Goal: Task Accomplishment & Management: Use online tool/utility

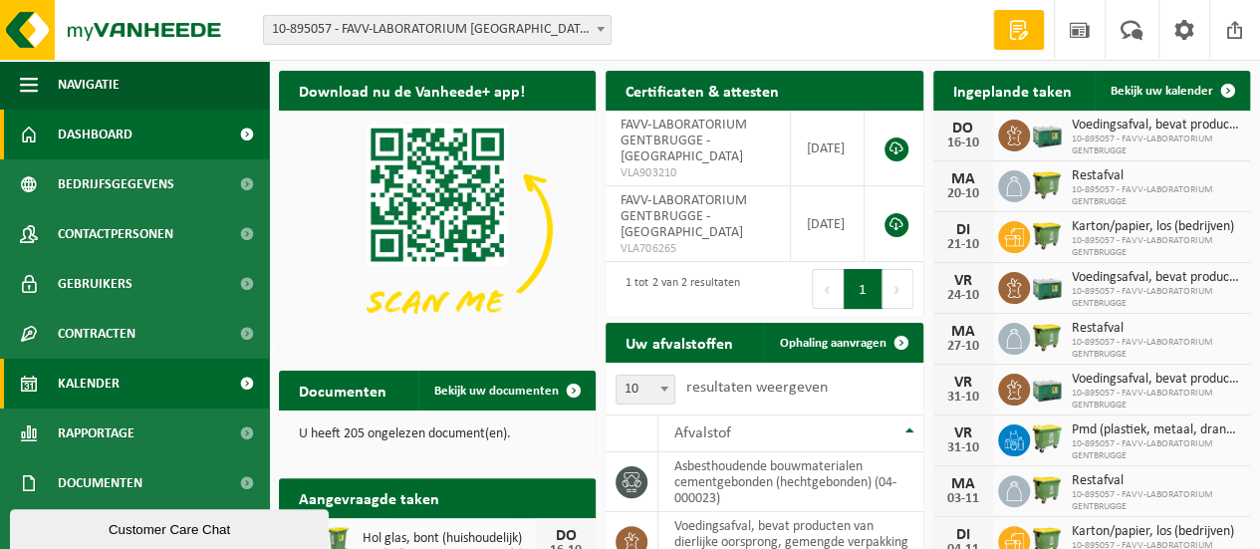
click at [104, 385] on span "Kalender" at bounding box center [89, 383] width 62 height 50
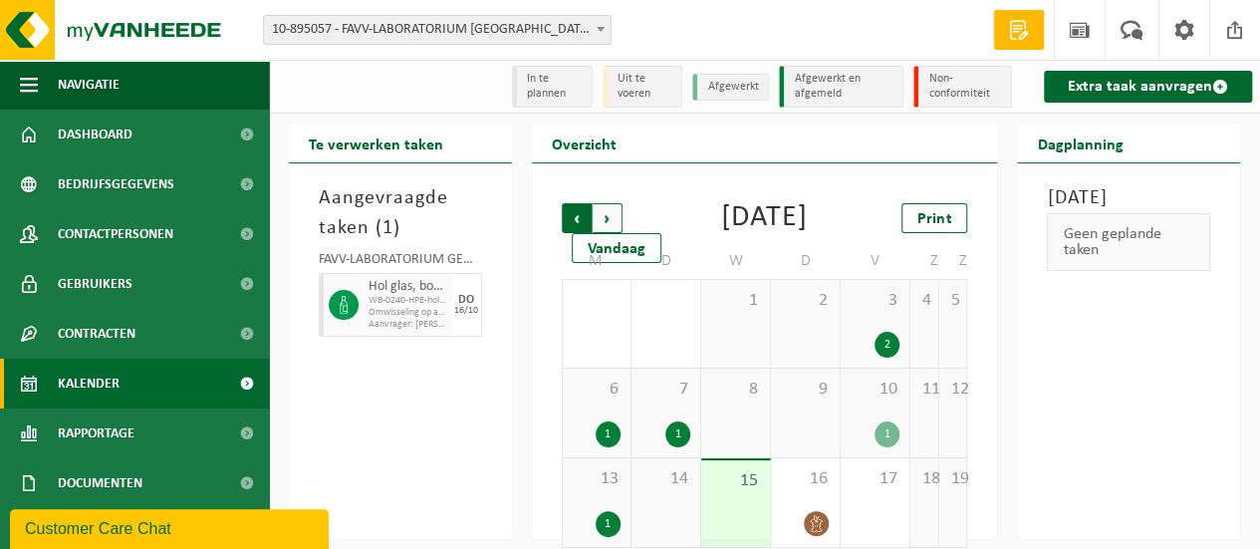
click at [613, 212] on span "Volgende" at bounding box center [607, 218] width 30 height 30
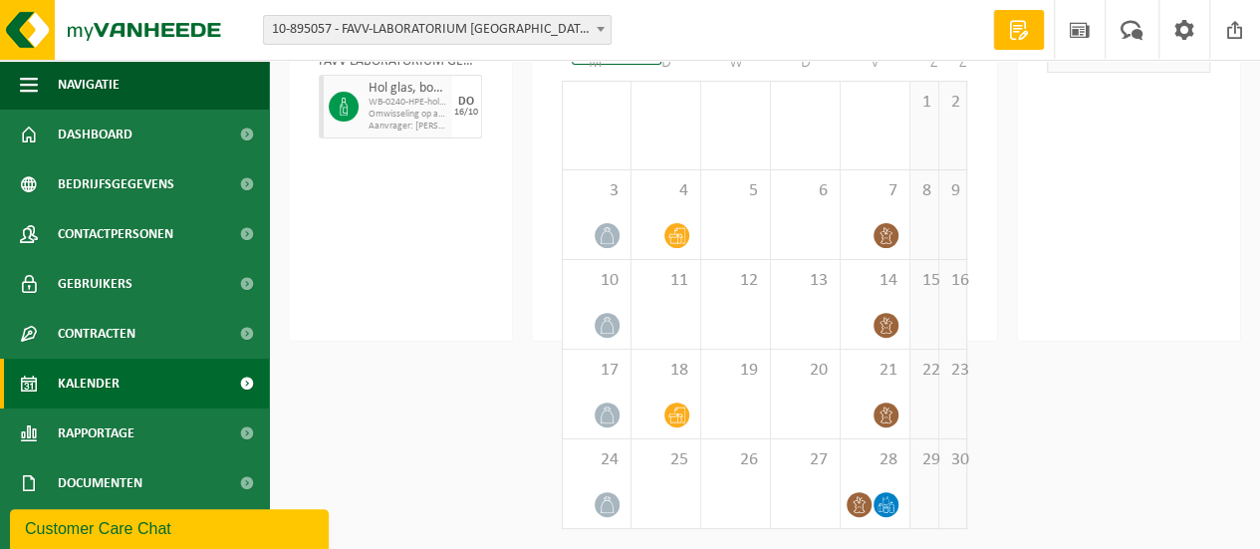
scroll to position [227, 0]
click at [1186, 141] on div "Woensdag 15 oktober 2025 Geen geplande taken" at bounding box center [1128, 152] width 223 height 375
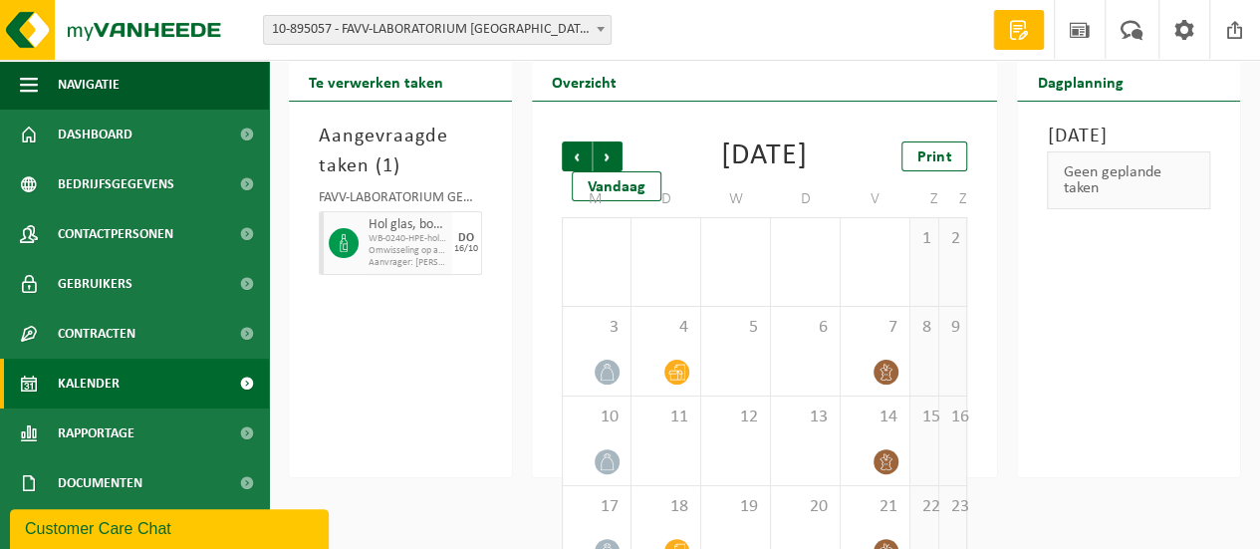
scroll to position [0, 0]
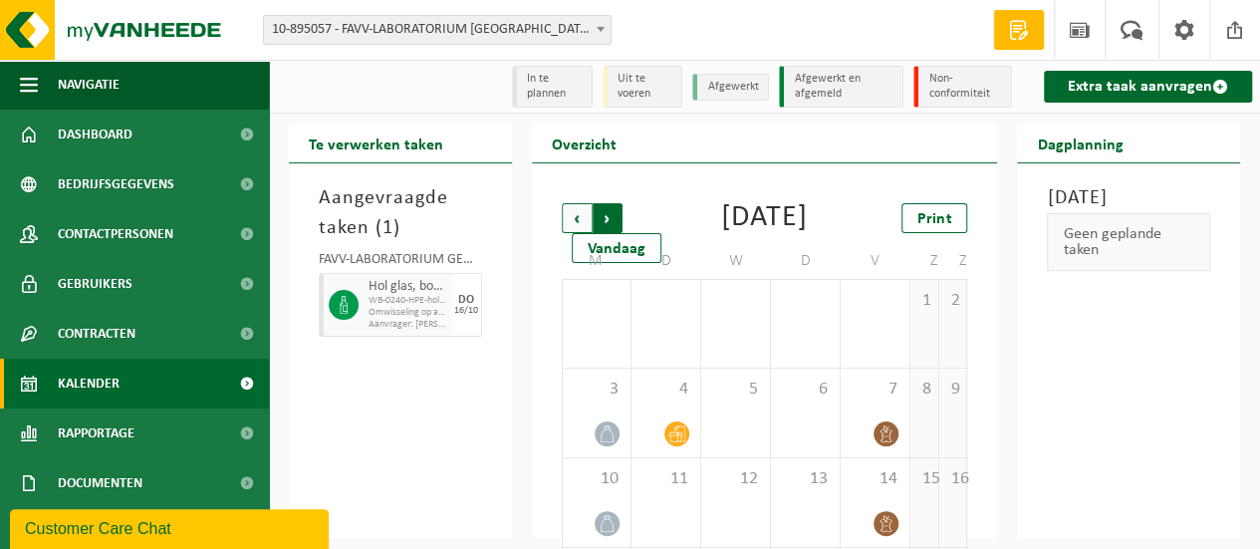
click at [582, 218] on span "Vorige" at bounding box center [577, 218] width 30 height 30
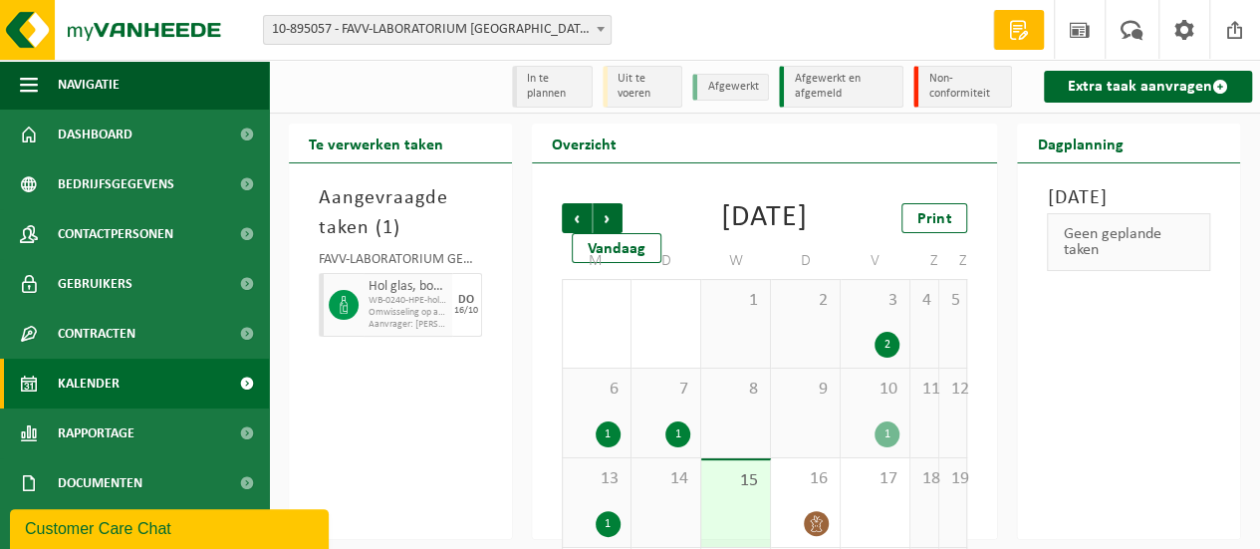
click at [886, 357] on div "2" at bounding box center [886, 345] width 25 height 26
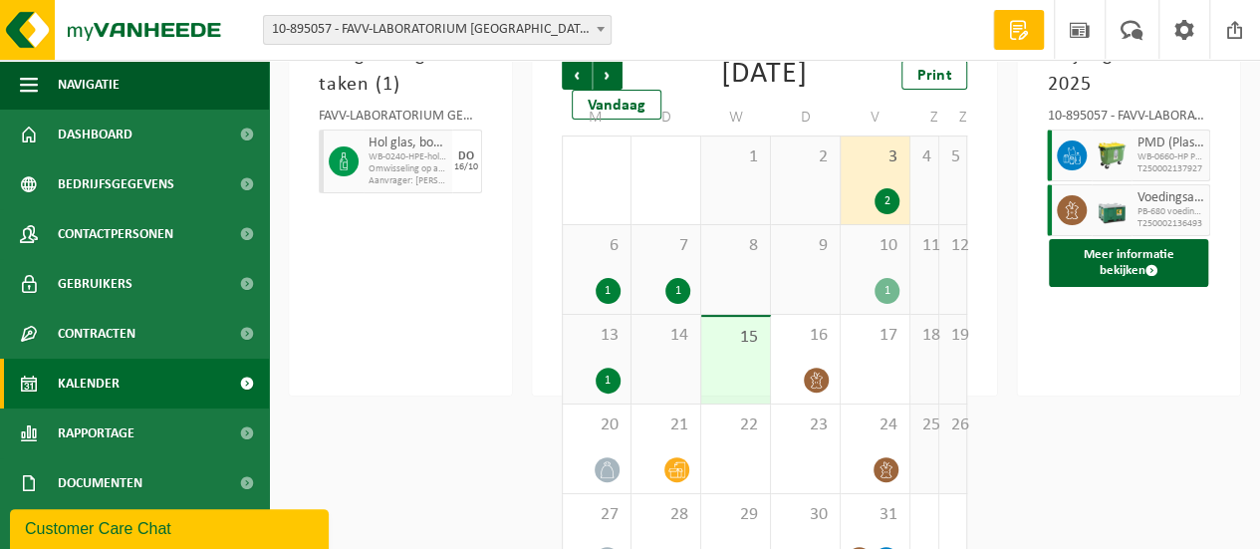
scroll to position [145, 0]
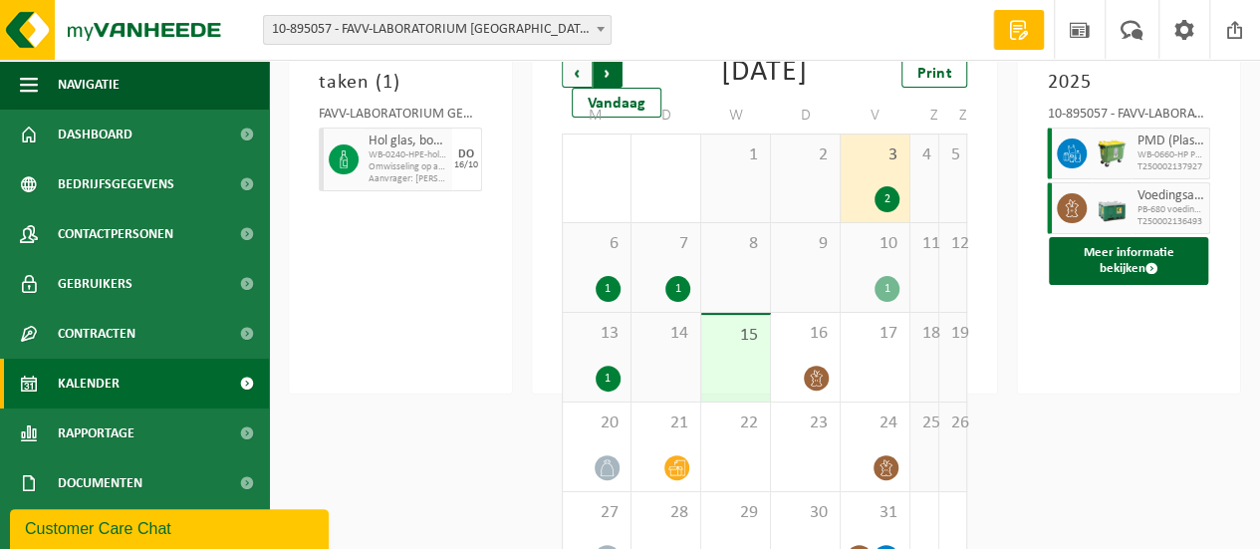
click at [572, 74] on span "Vorige" at bounding box center [577, 73] width 30 height 30
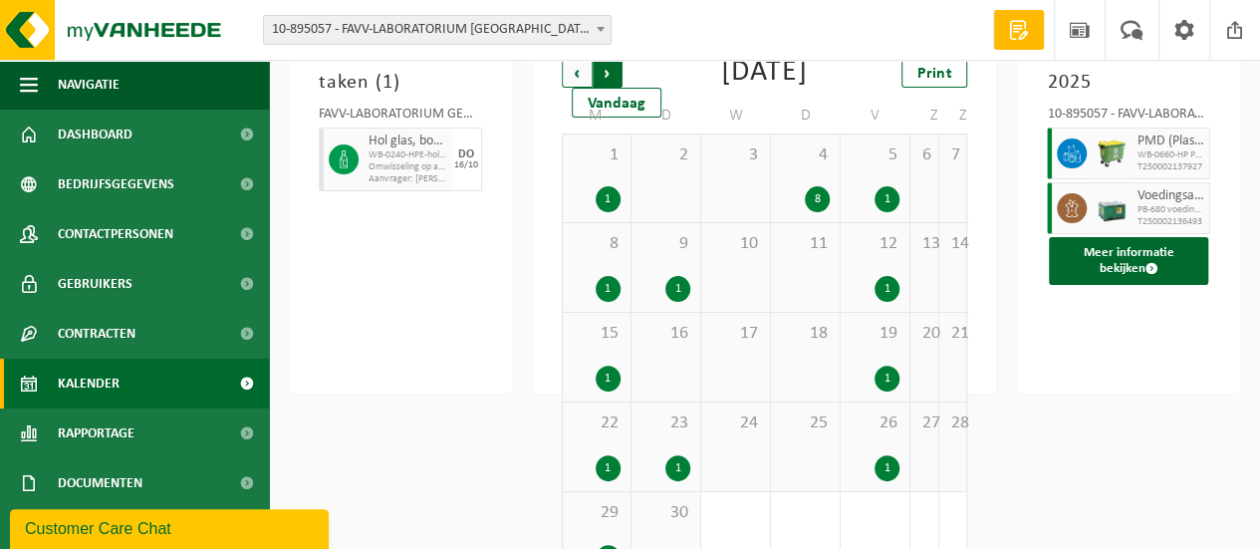
click at [572, 73] on span "Vorige" at bounding box center [577, 73] width 30 height 30
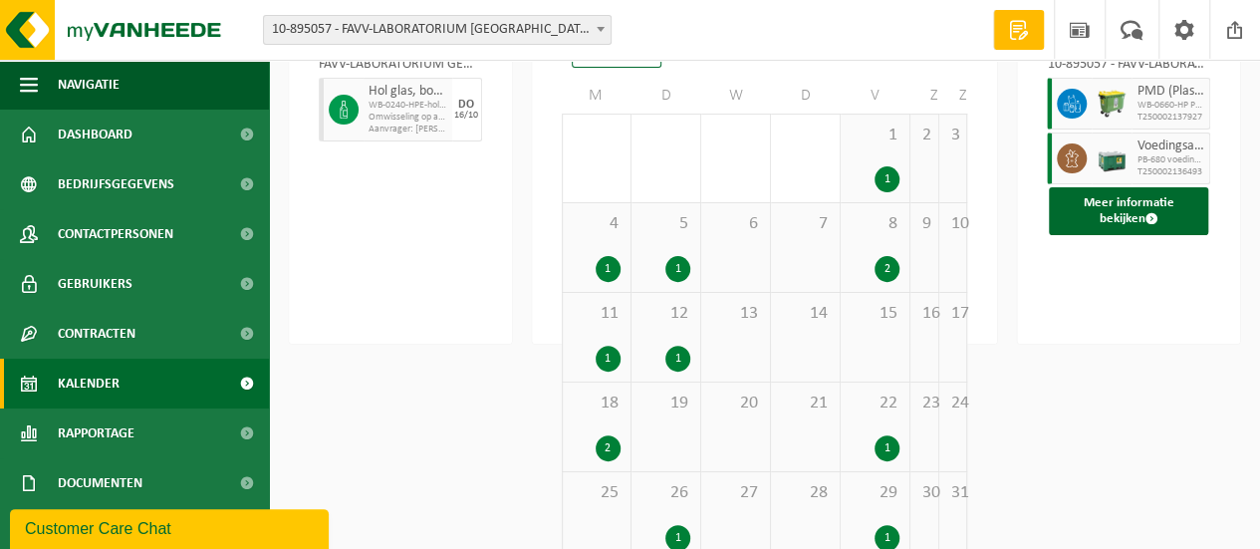
scroll to position [227, 0]
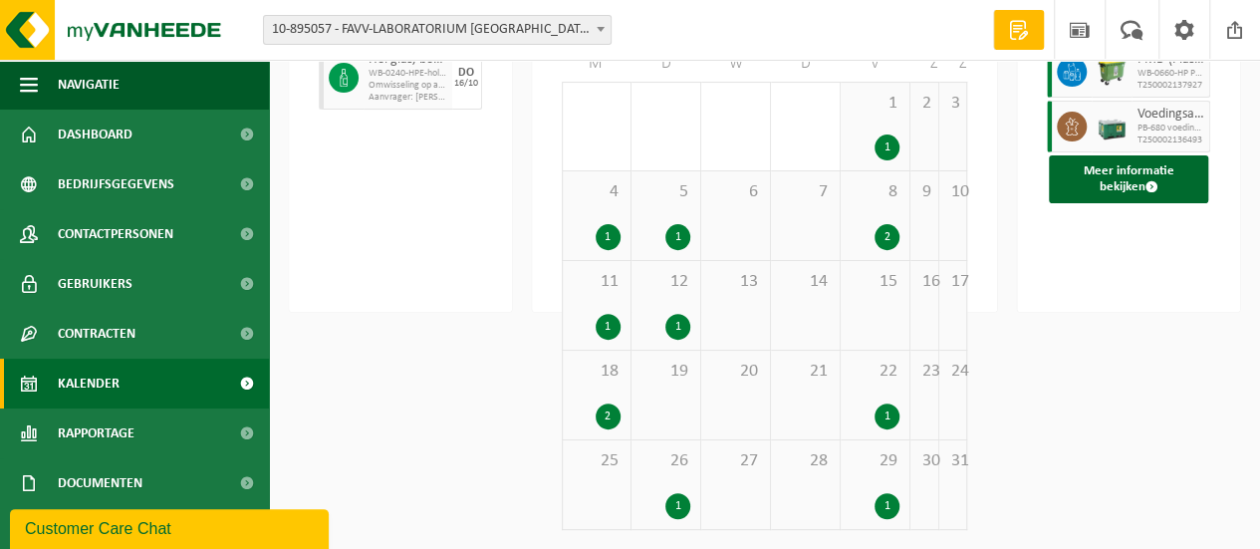
click at [597, 499] on div "25" at bounding box center [597, 484] width 68 height 89
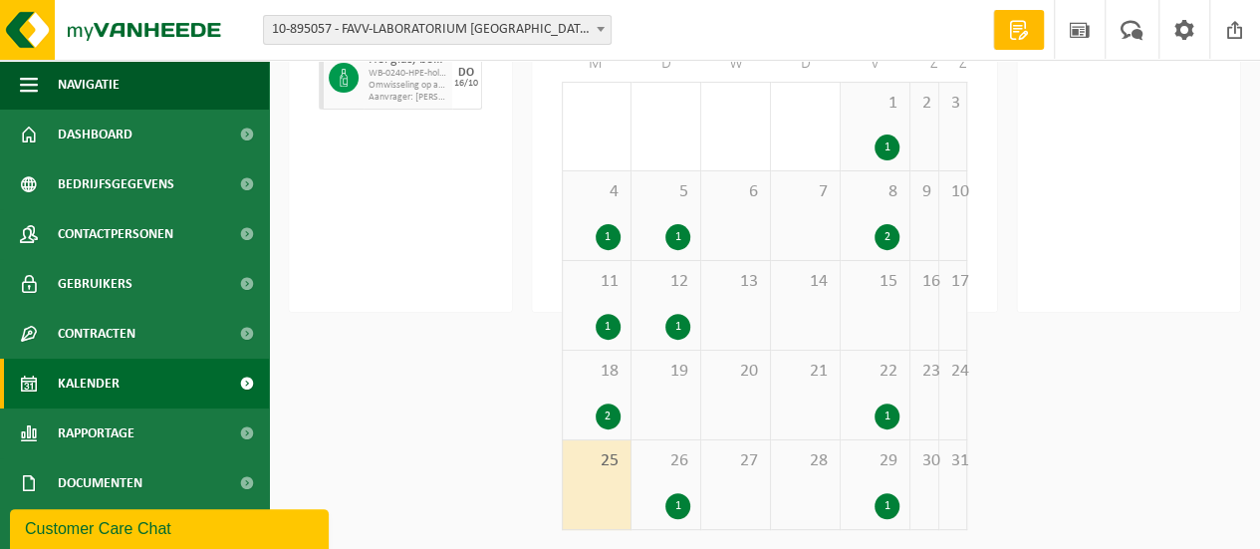
click at [668, 503] on div "1" at bounding box center [677, 506] width 25 height 26
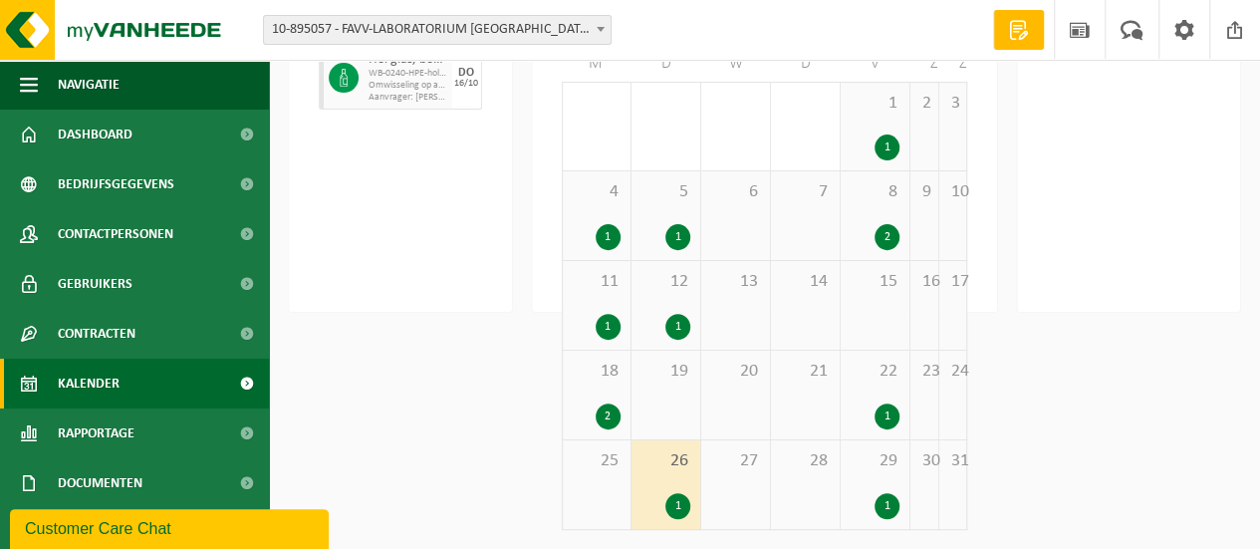
click at [668, 503] on div "1" at bounding box center [677, 506] width 25 height 26
click at [677, 506] on div "1" at bounding box center [677, 506] width 25 height 26
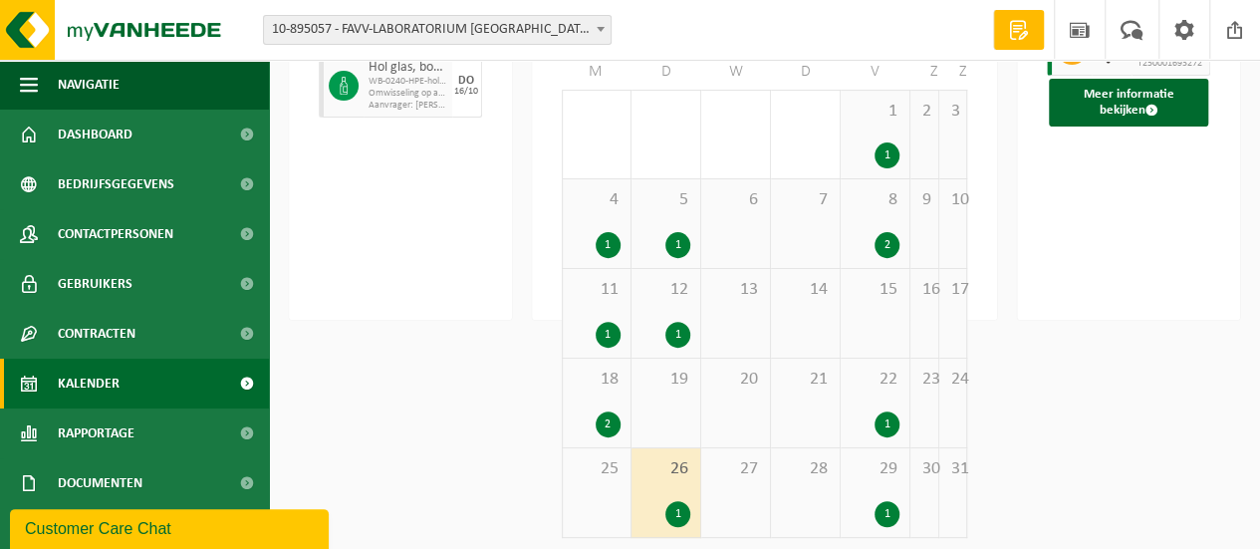
scroll to position [216, 0]
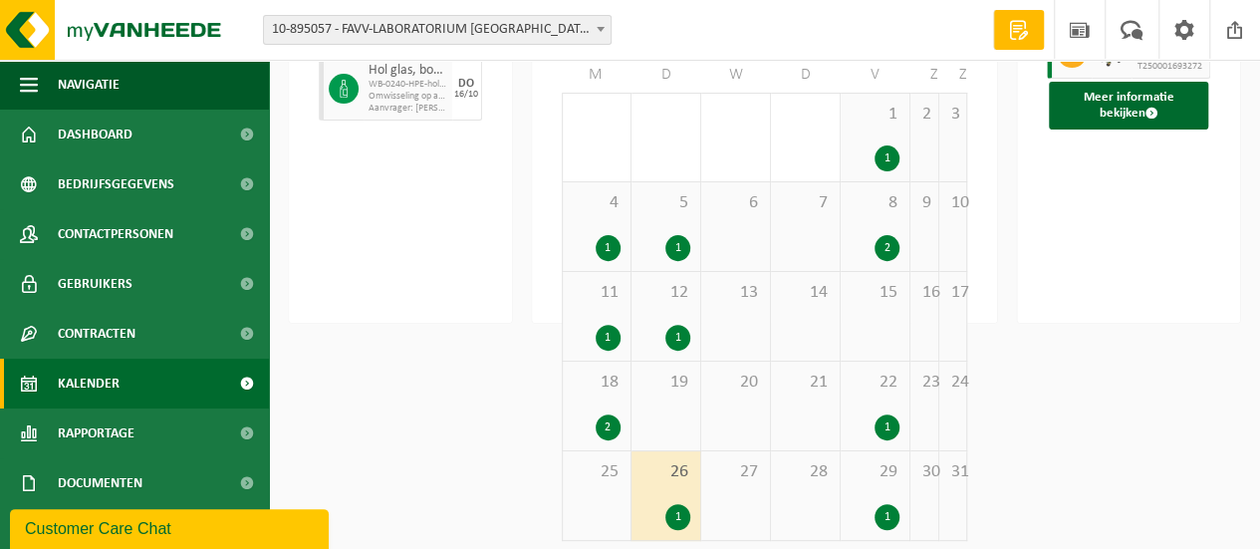
click at [669, 252] on div "1" at bounding box center [677, 248] width 25 height 26
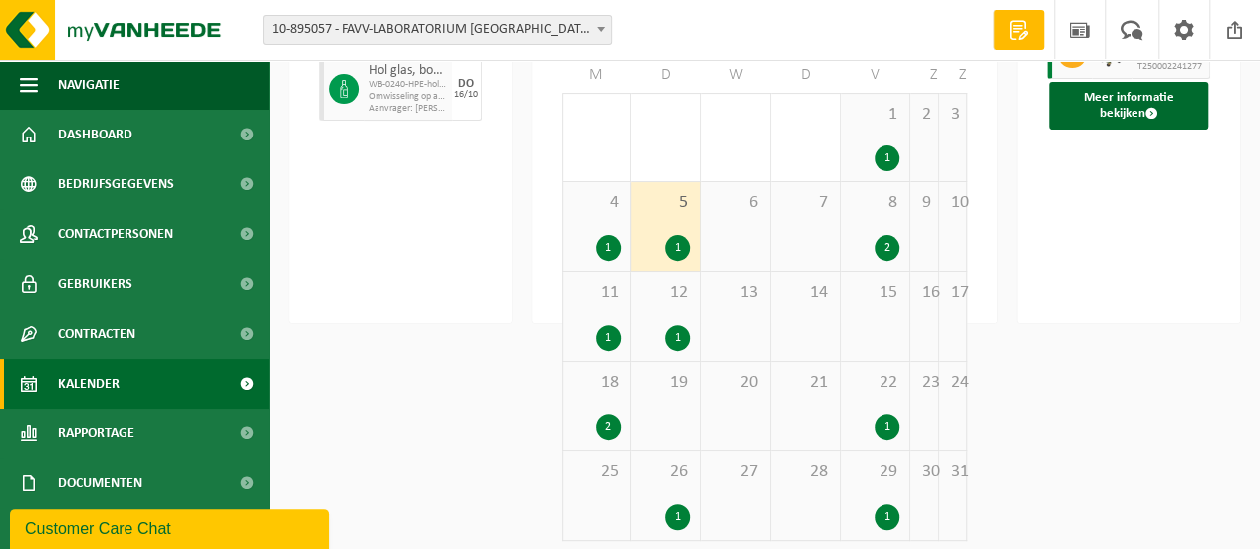
click at [675, 338] on div "1" at bounding box center [677, 338] width 25 height 26
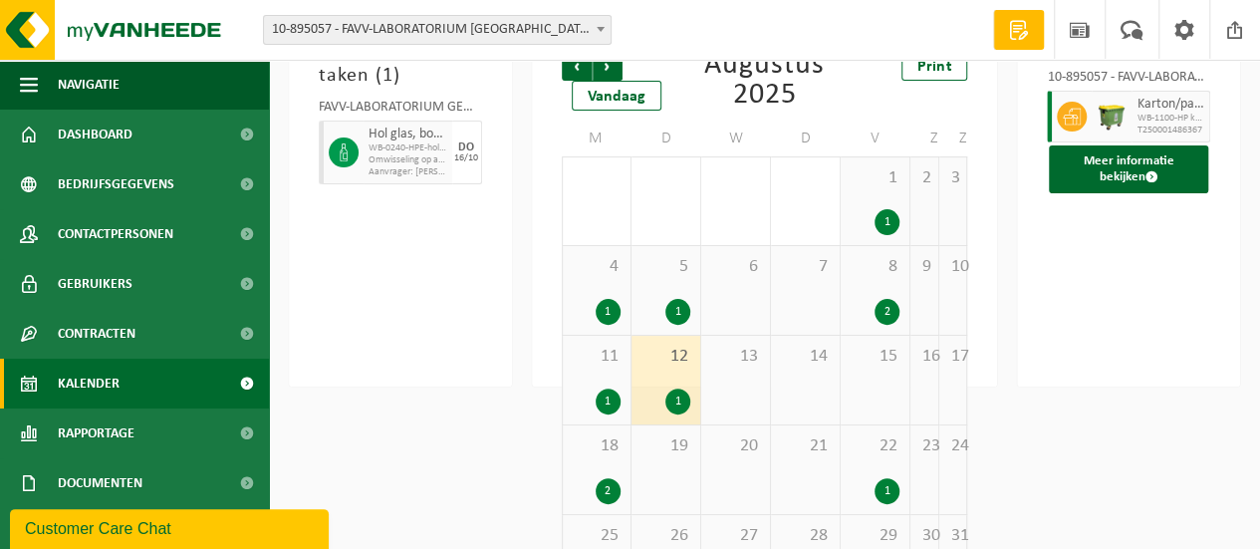
scroll to position [148, 0]
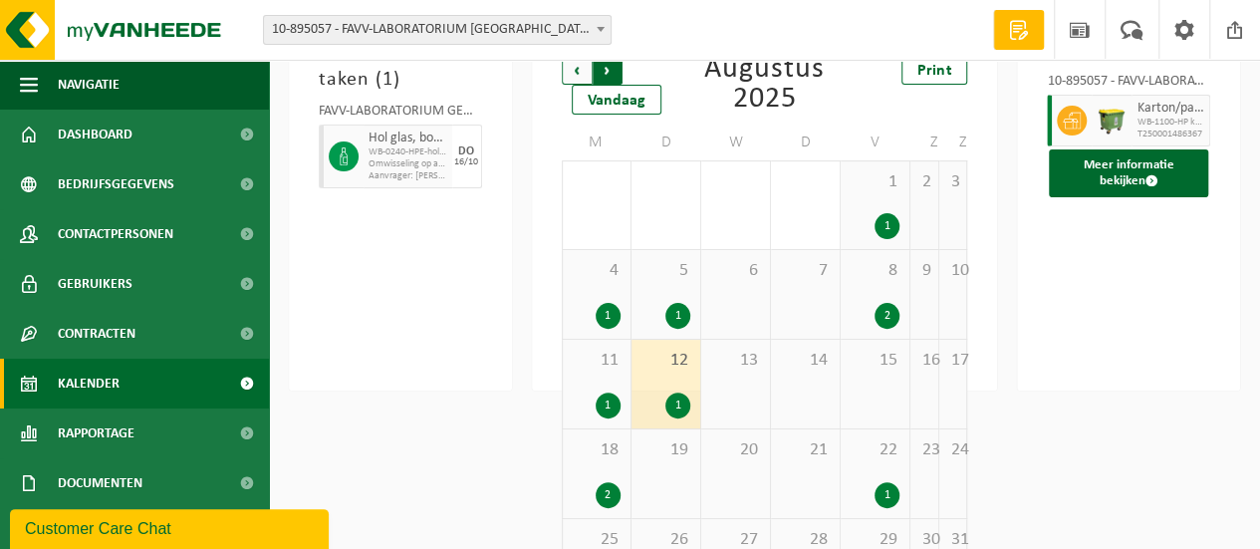
click at [572, 71] on span "Vorige" at bounding box center [577, 70] width 30 height 30
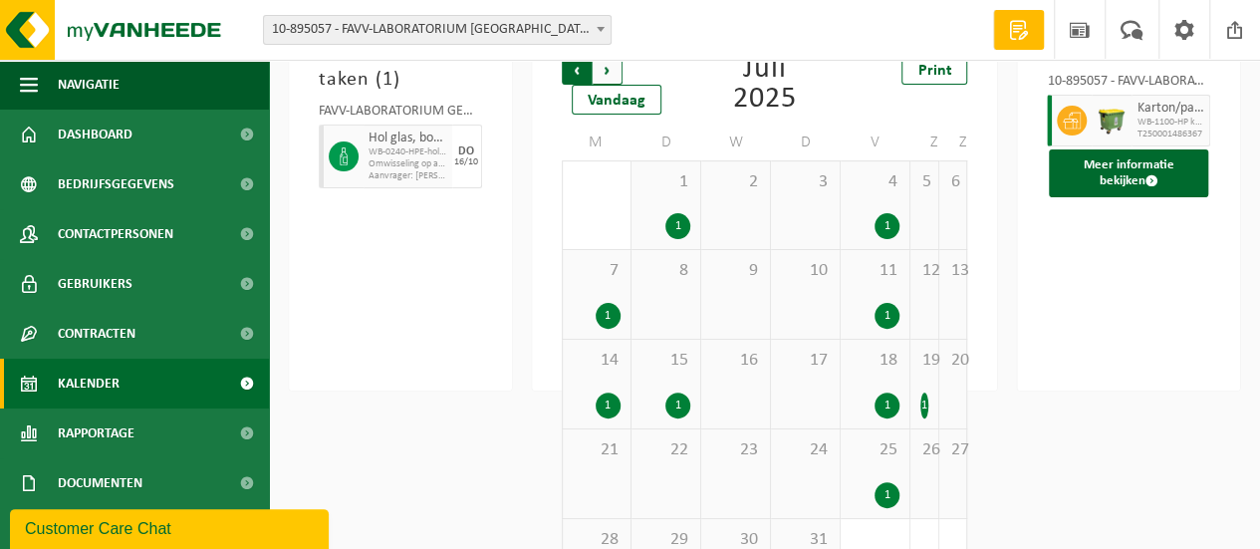
click at [610, 62] on span "Volgende" at bounding box center [607, 70] width 30 height 30
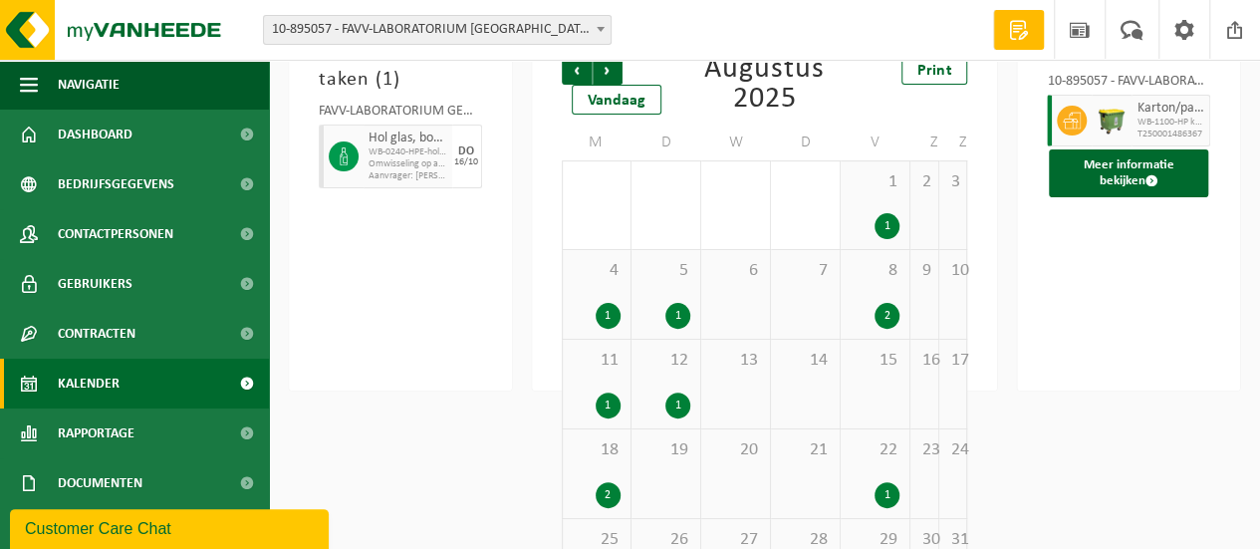
click at [610, 62] on span "Volgende" at bounding box center [607, 70] width 30 height 30
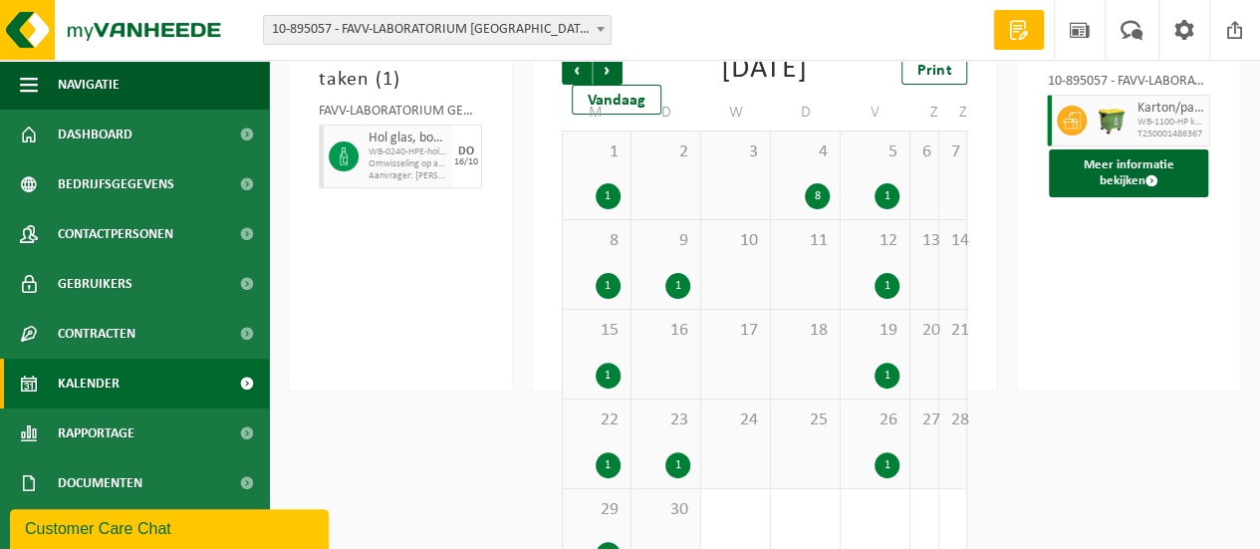
click at [610, 62] on span "Volgende" at bounding box center [607, 70] width 30 height 30
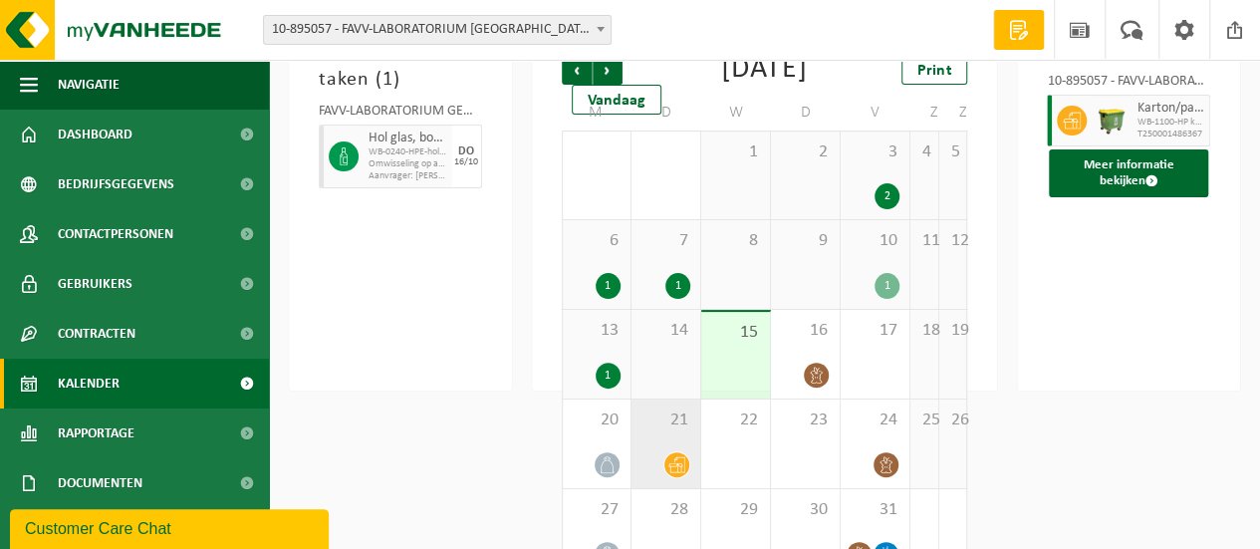
click at [659, 478] on div "21" at bounding box center [665, 443] width 69 height 89
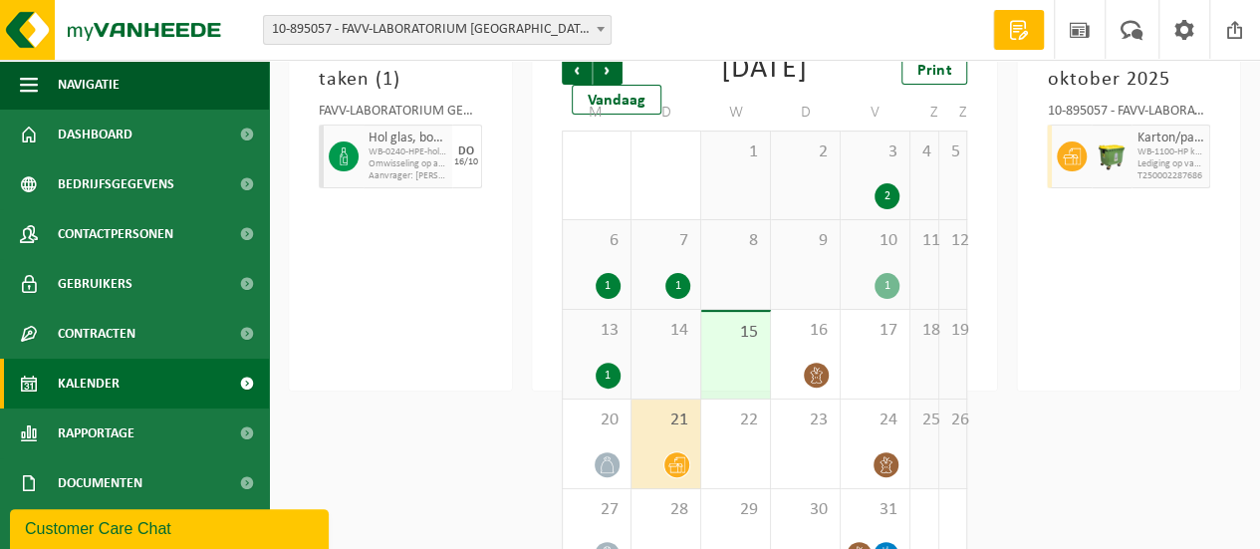
click at [673, 473] on icon at bounding box center [676, 464] width 17 height 17
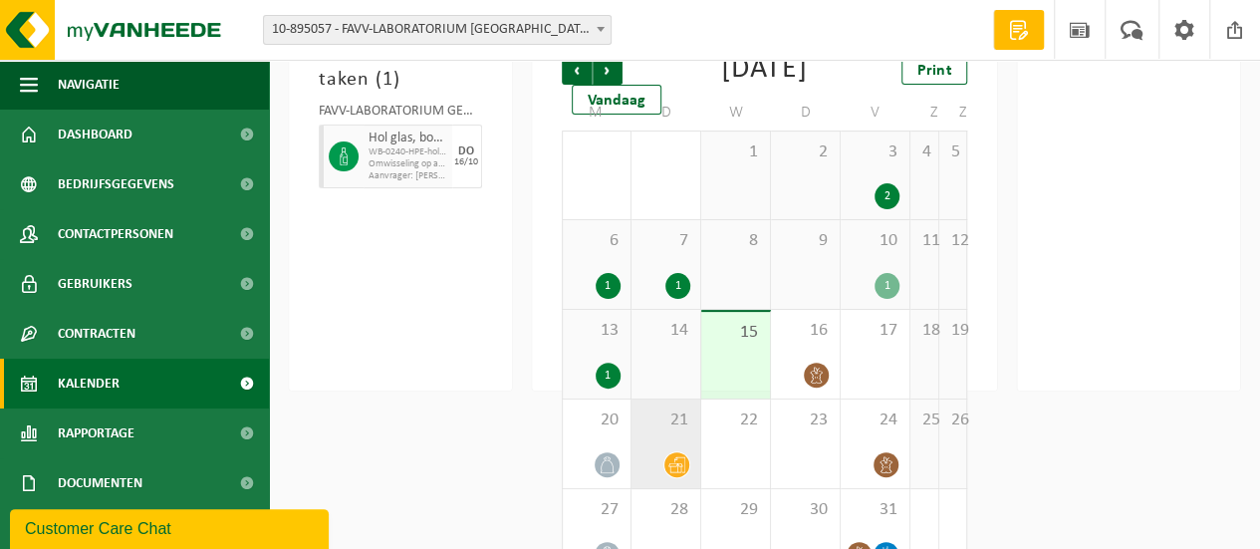
click at [673, 473] on icon at bounding box center [676, 464] width 17 height 17
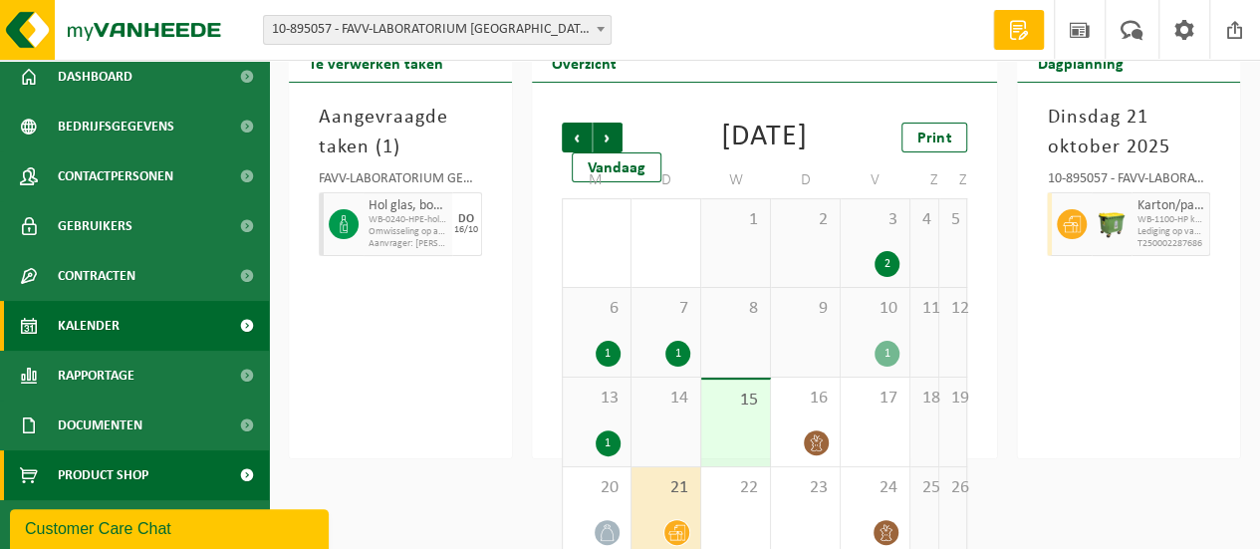
scroll to position [57, 0]
click at [127, 476] on span "Product Shop" at bounding box center [103, 476] width 91 height 50
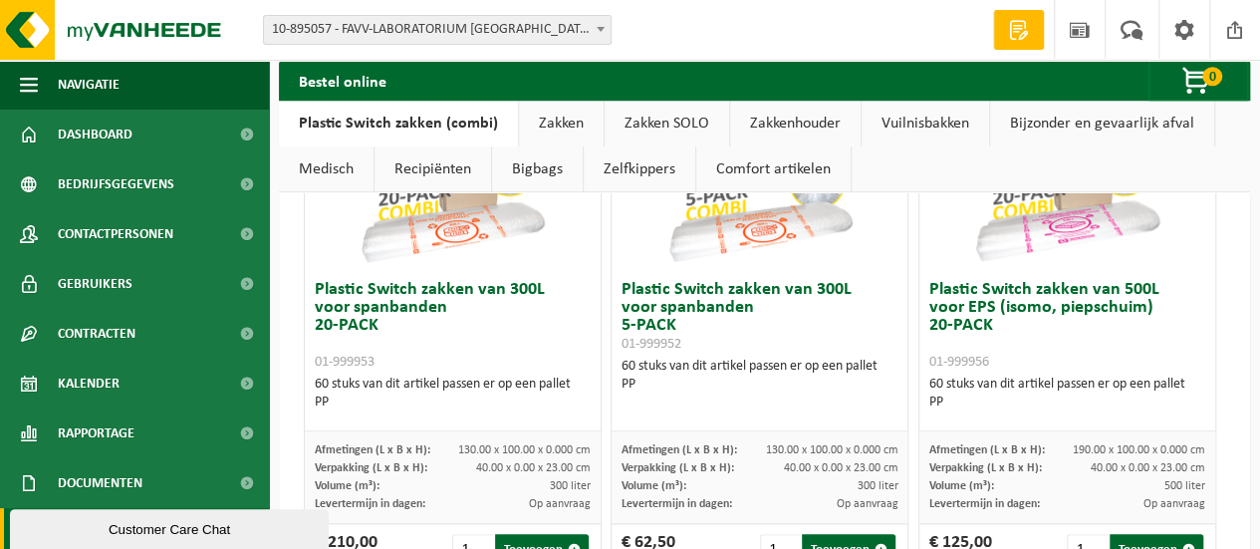
scroll to position [745, 0]
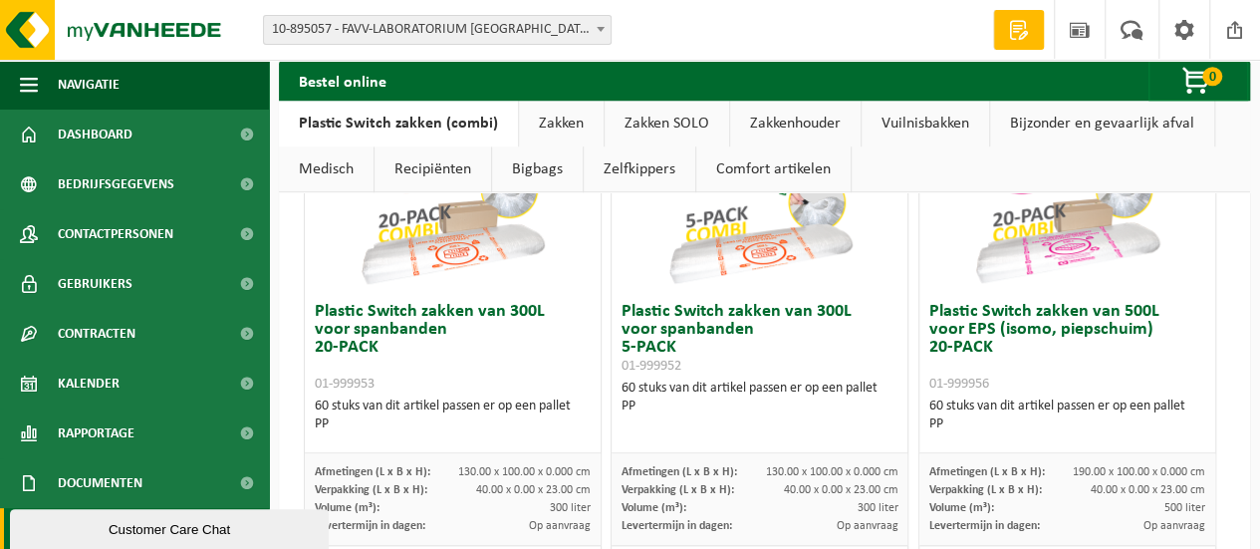
click at [683, 118] on link "Zakken SOLO" at bounding box center [666, 124] width 124 height 46
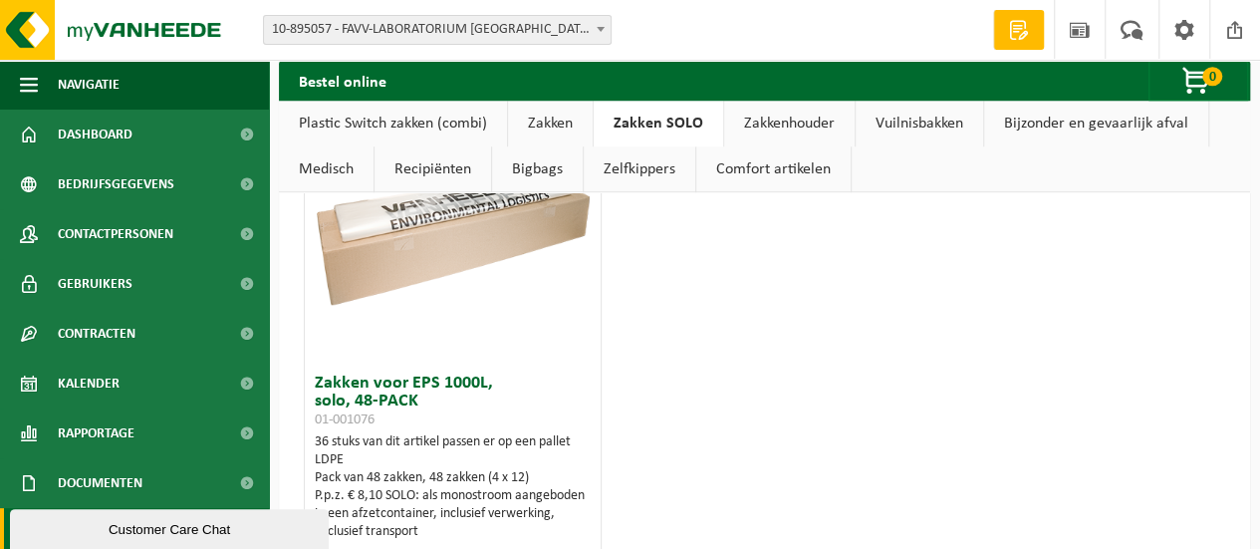
click at [538, 131] on link "Zakken" at bounding box center [550, 124] width 85 height 46
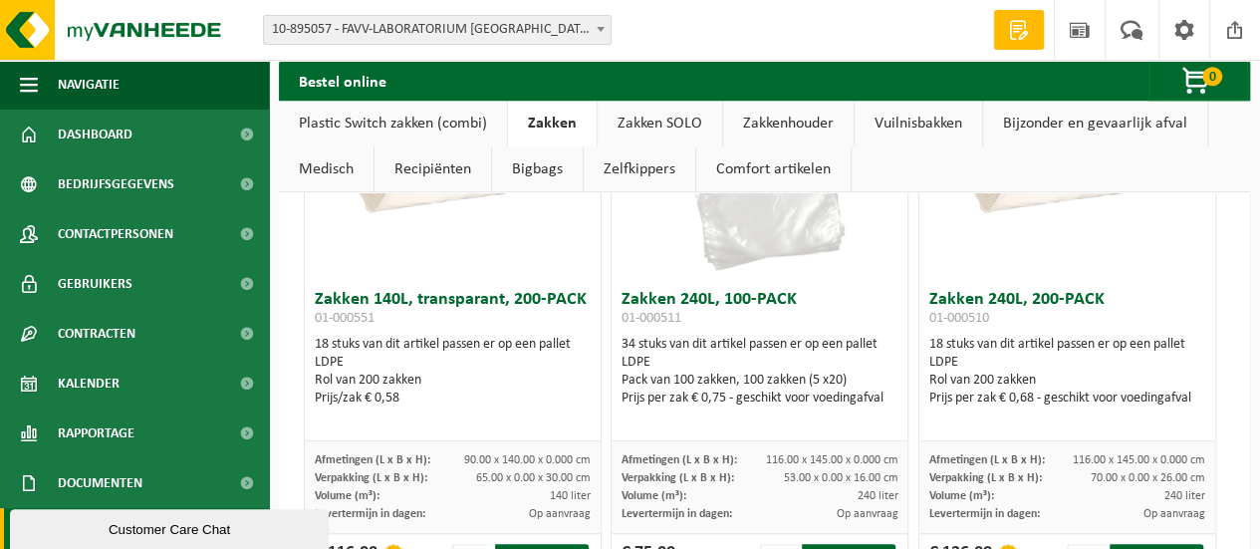
scroll to position [750, 0]
click at [950, 119] on link "Vuilnisbakken" at bounding box center [917, 124] width 127 height 46
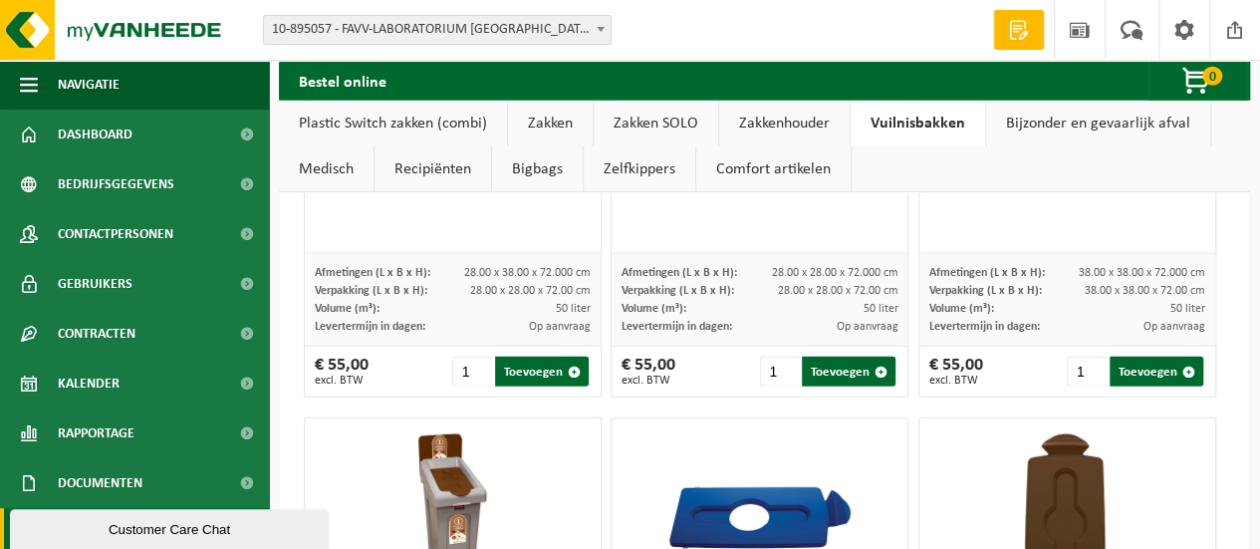
scroll to position [2556, 0]
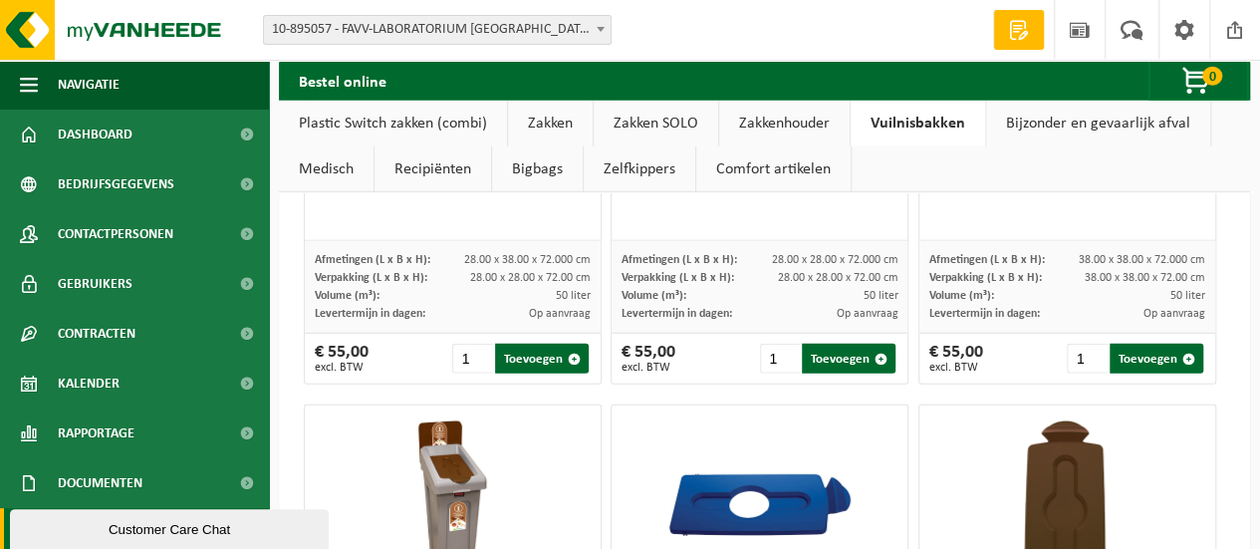
click at [324, 160] on link "Medisch" at bounding box center [326, 169] width 95 height 46
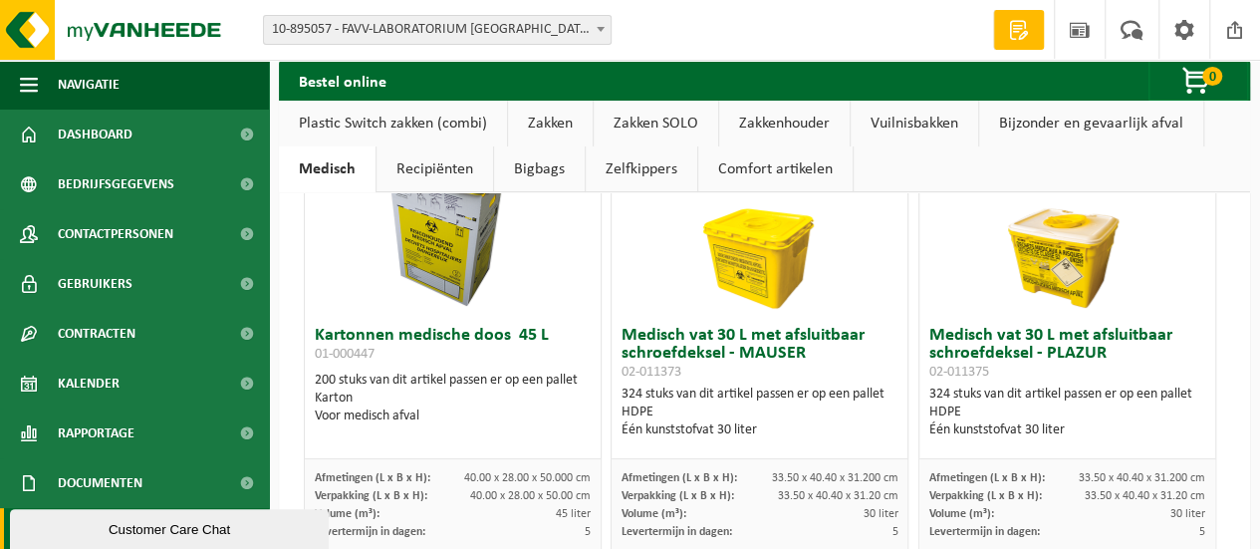
scroll to position [0, 0]
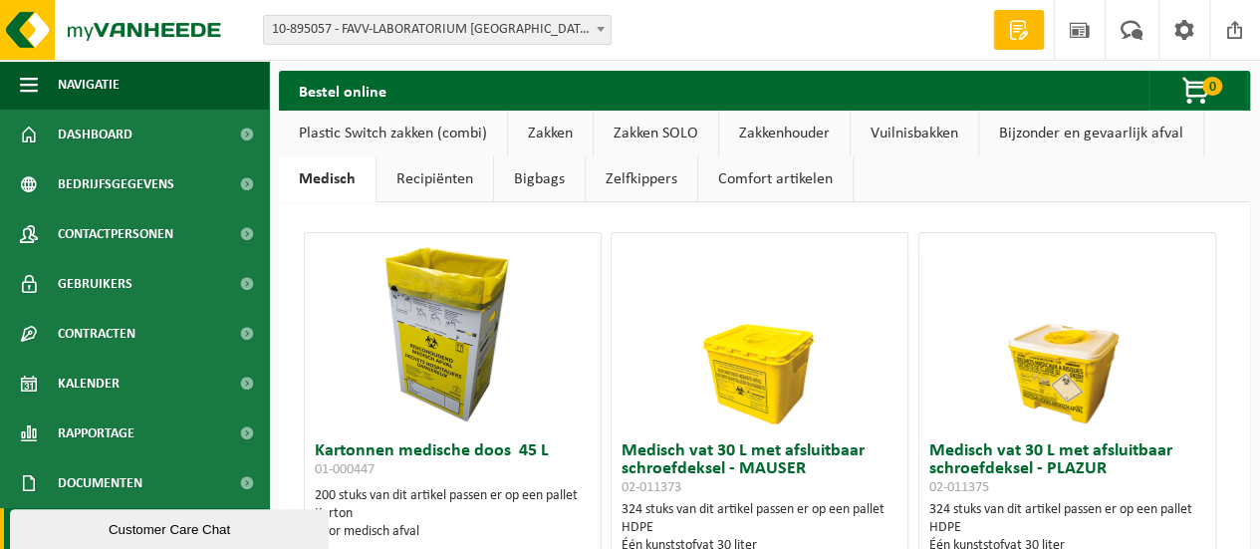
click at [1067, 135] on link "Bijzonder en gevaarlijk afval" at bounding box center [1091, 134] width 224 height 46
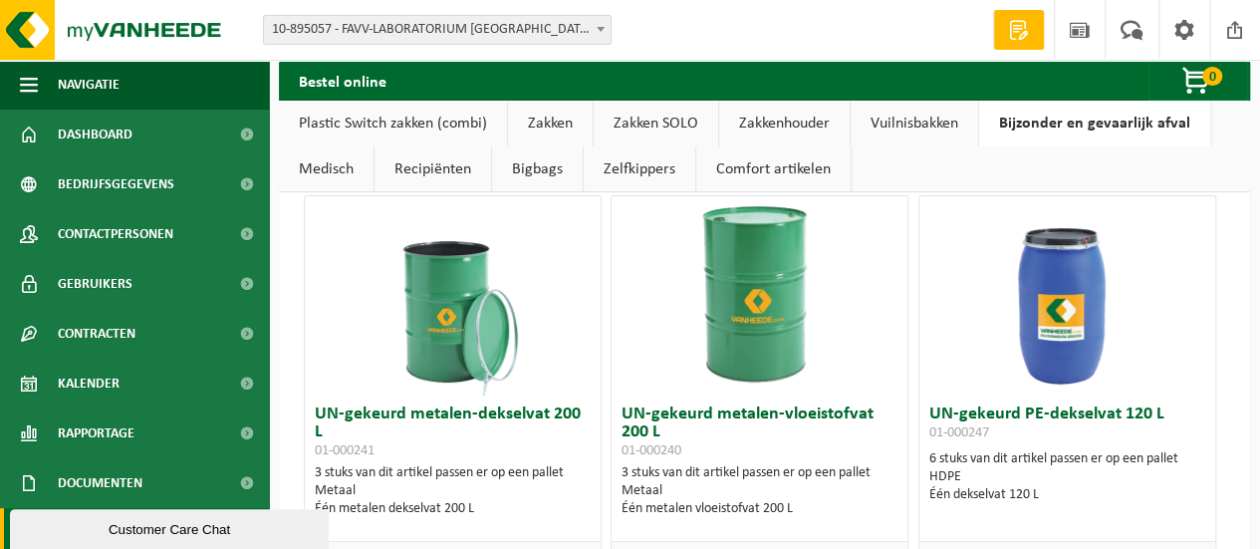
scroll to position [40, 0]
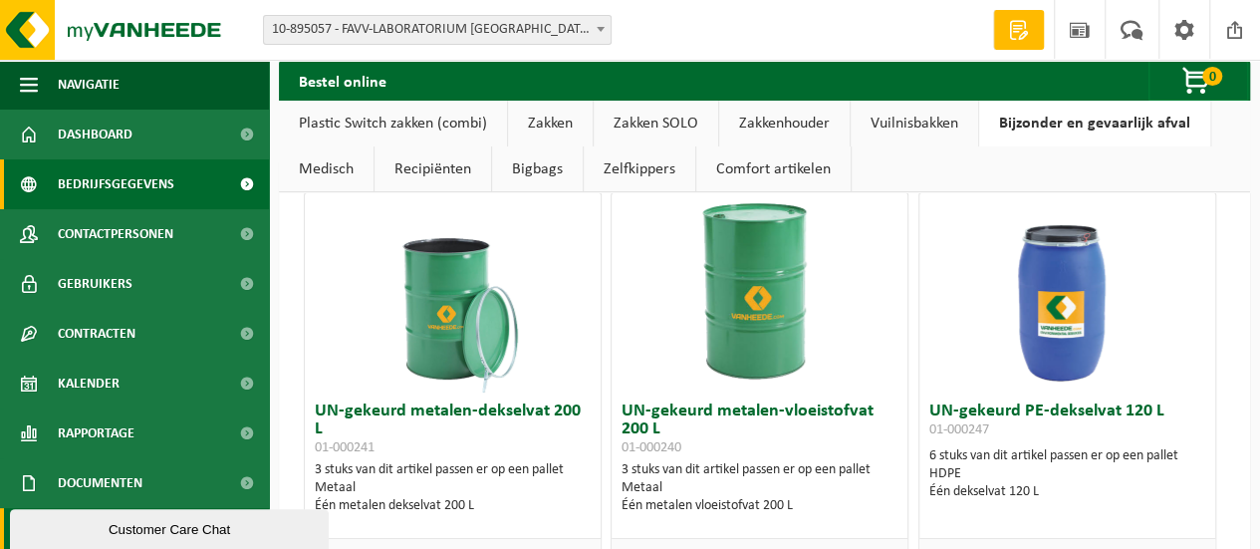
click at [105, 189] on span "Bedrijfsgegevens" at bounding box center [116, 184] width 116 height 50
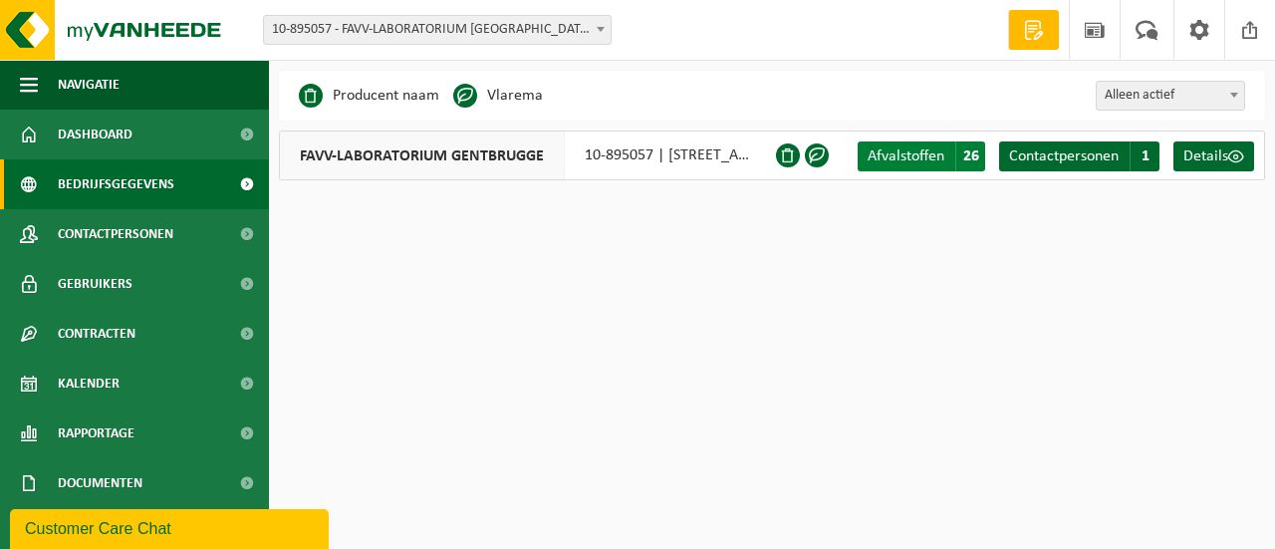
click at [903, 148] on span "Afvalstoffen" at bounding box center [905, 156] width 77 height 16
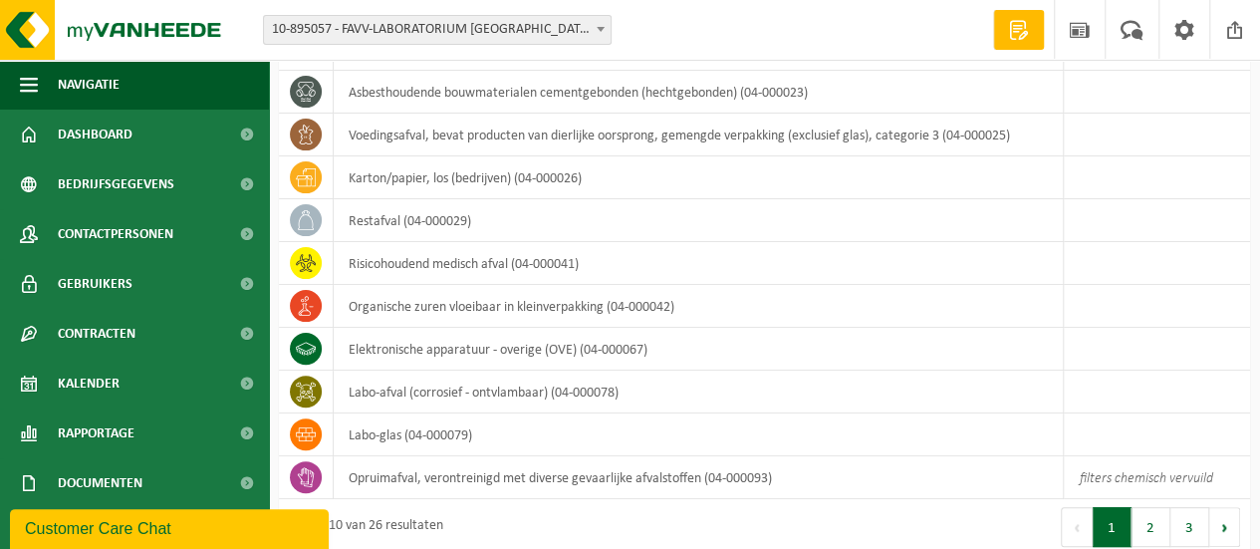
scroll to position [137, 0]
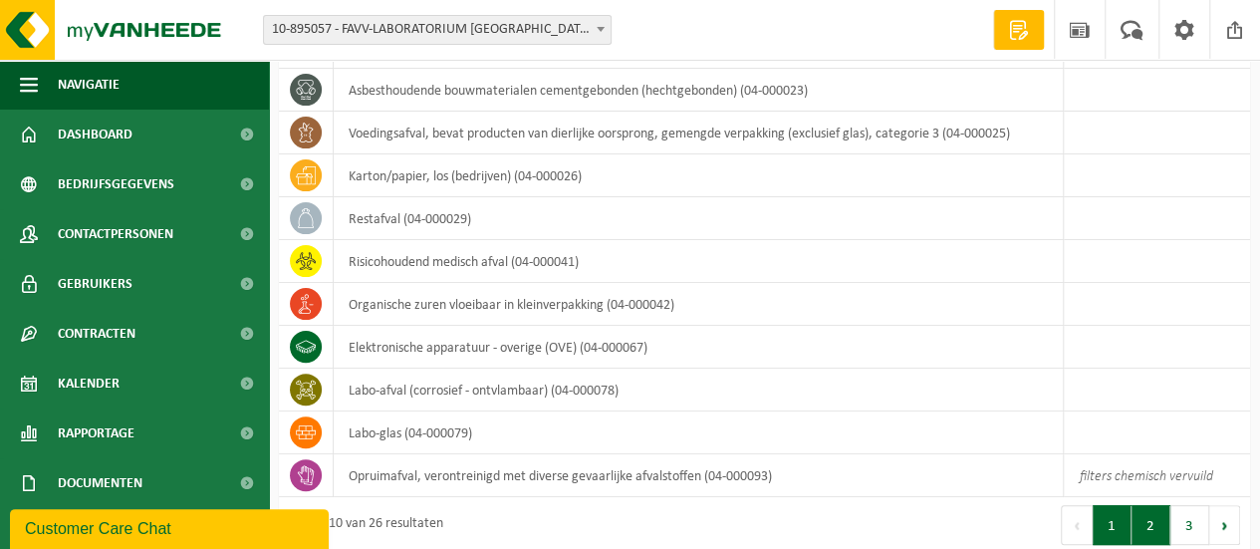
click at [1165, 511] on button "2" at bounding box center [1150, 525] width 39 height 40
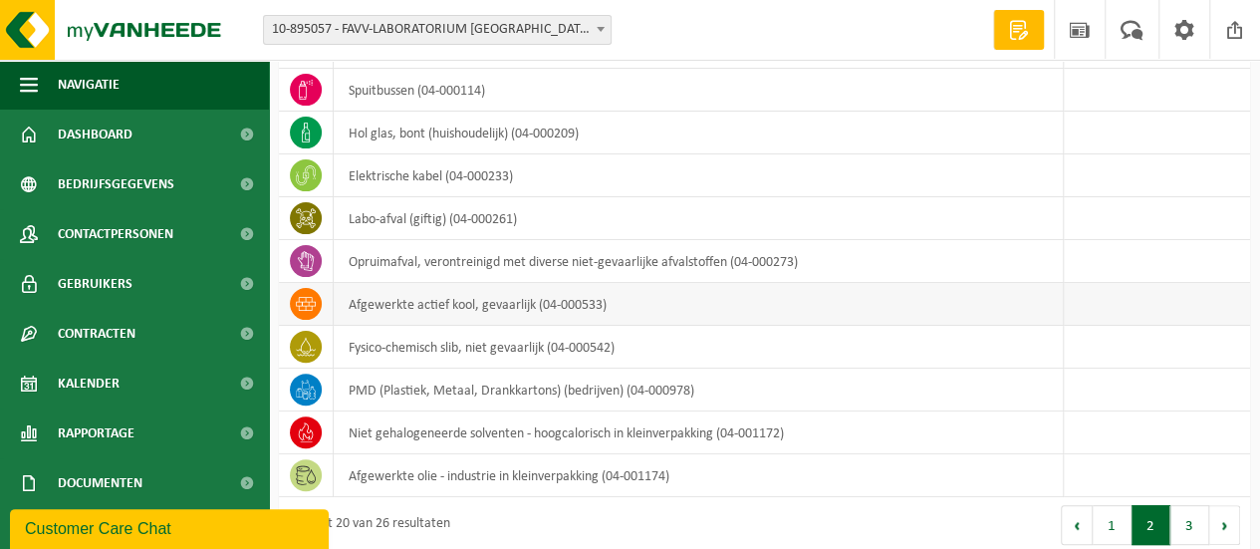
scroll to position [157, 0]
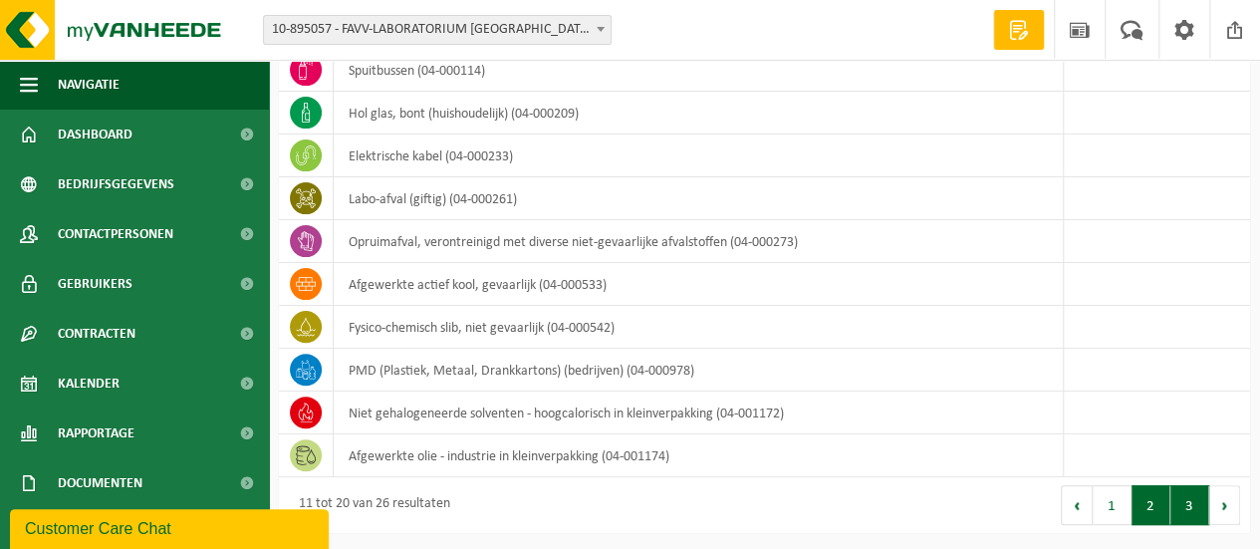
click at [1178, 507] on button "3" at bounding box center [1189, 505] width 39 height 40
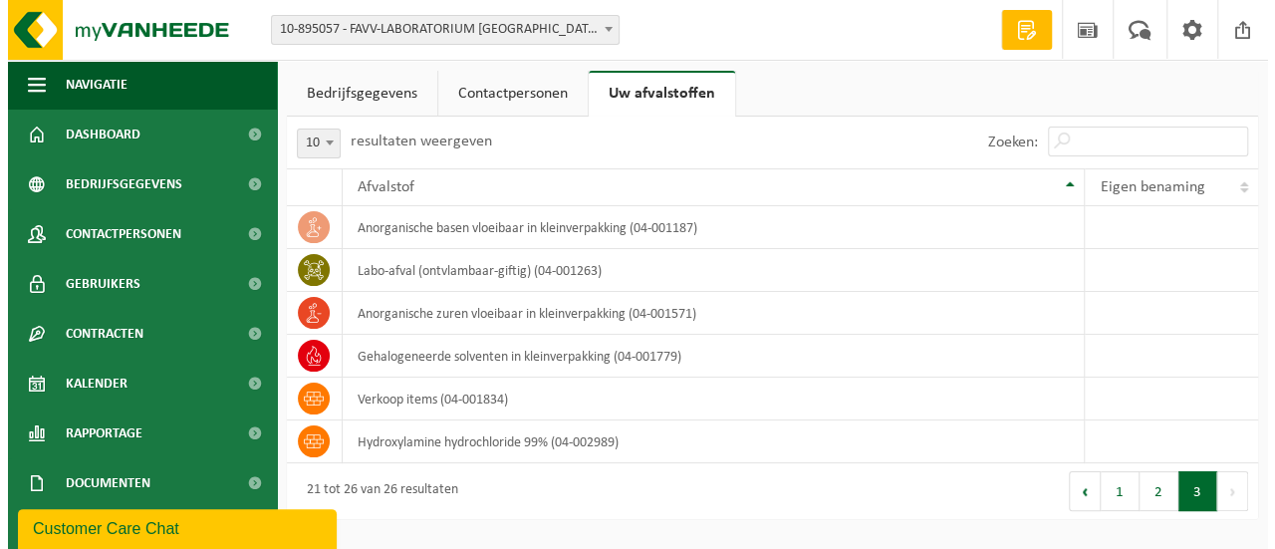
scroll to position [0, 0]
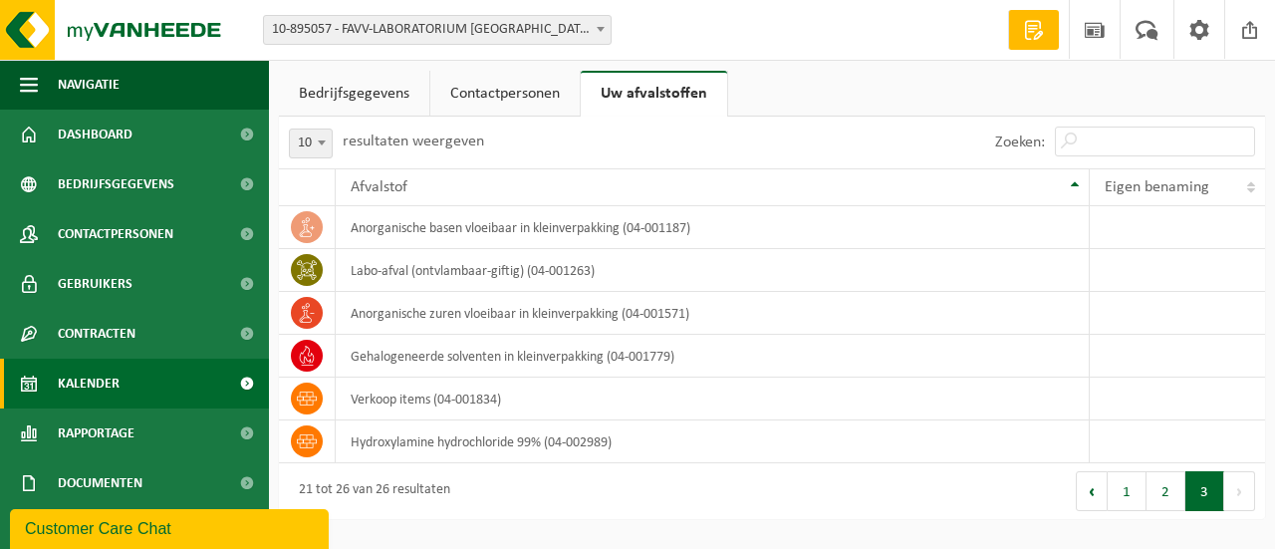
click at [103, 385] on span "Kalender" at bounding box center [89, 383] width 62 height 50
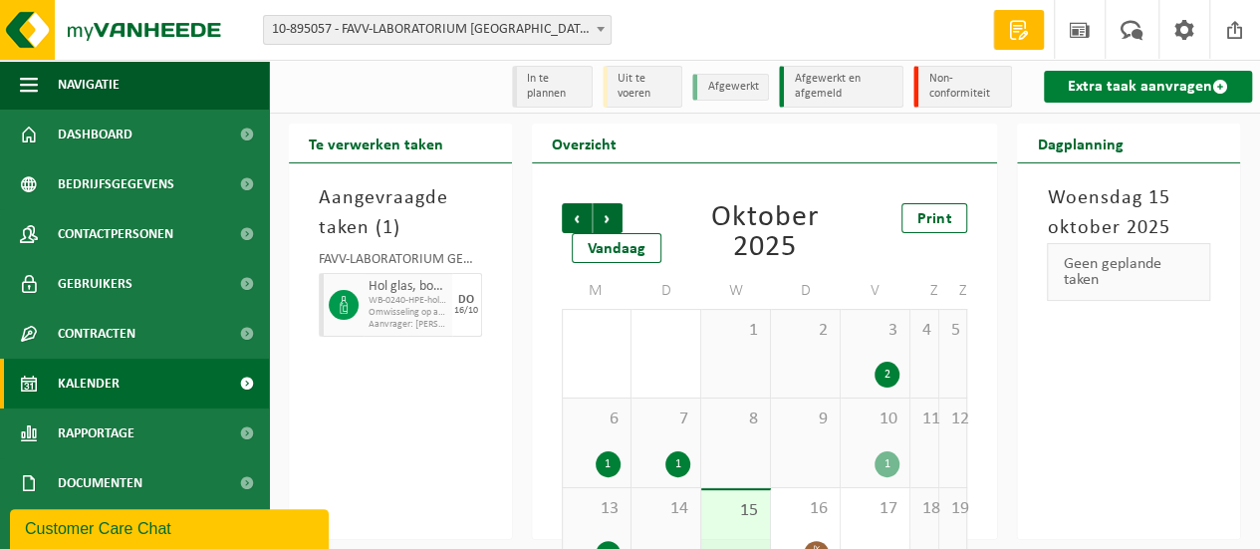
click at [1169, 92] on link "Extra taak aanvragen" at bounding box center [1148, 87] width 208 height 32
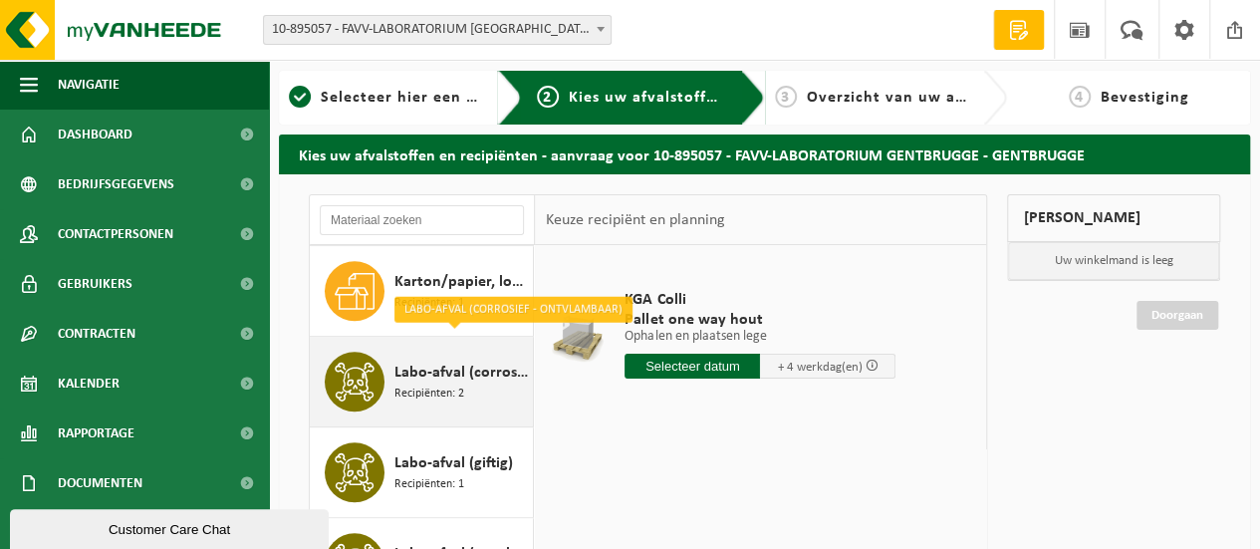
scroll to position [1095, 0]
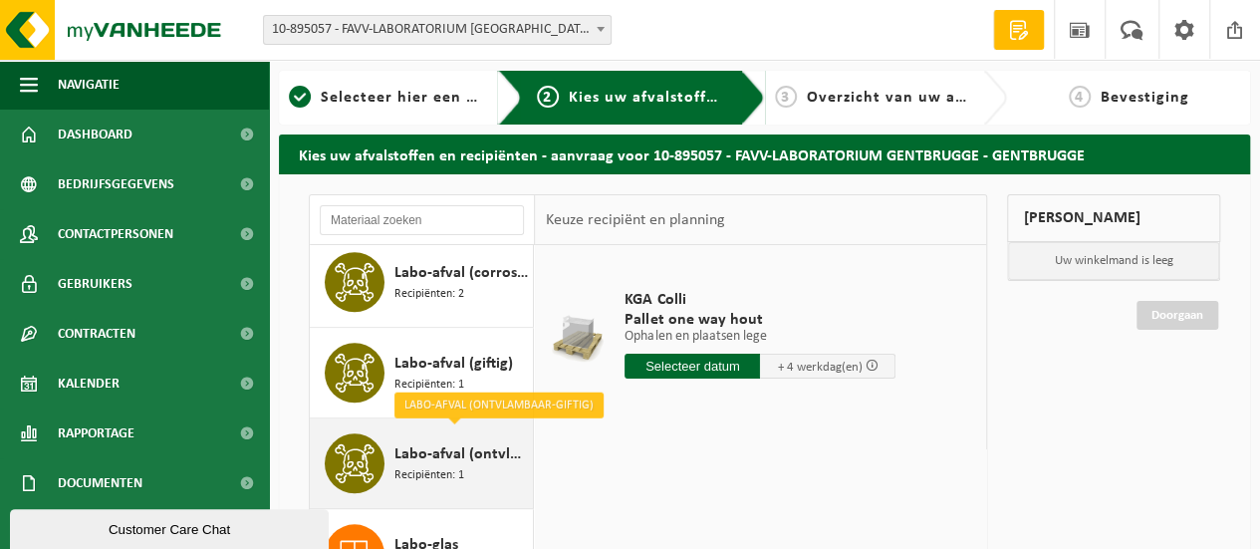
click at [423, 450] on span "Labo-afval (ontvlambaar-giftig)" at bounding box center [460, 454] width 133 height 24
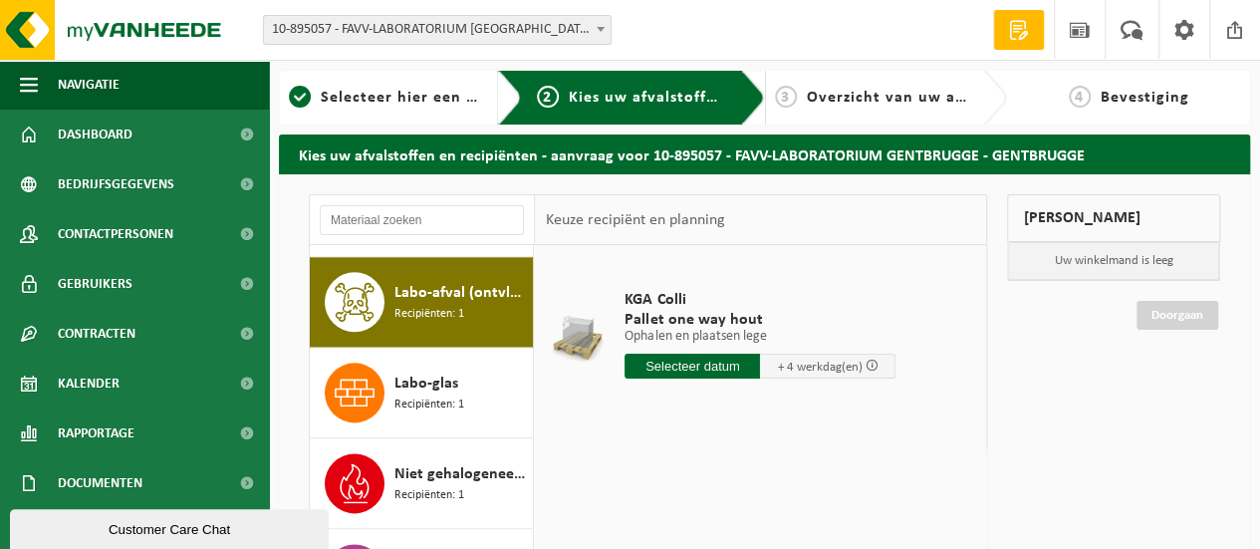
scroll to position [1264, 0]
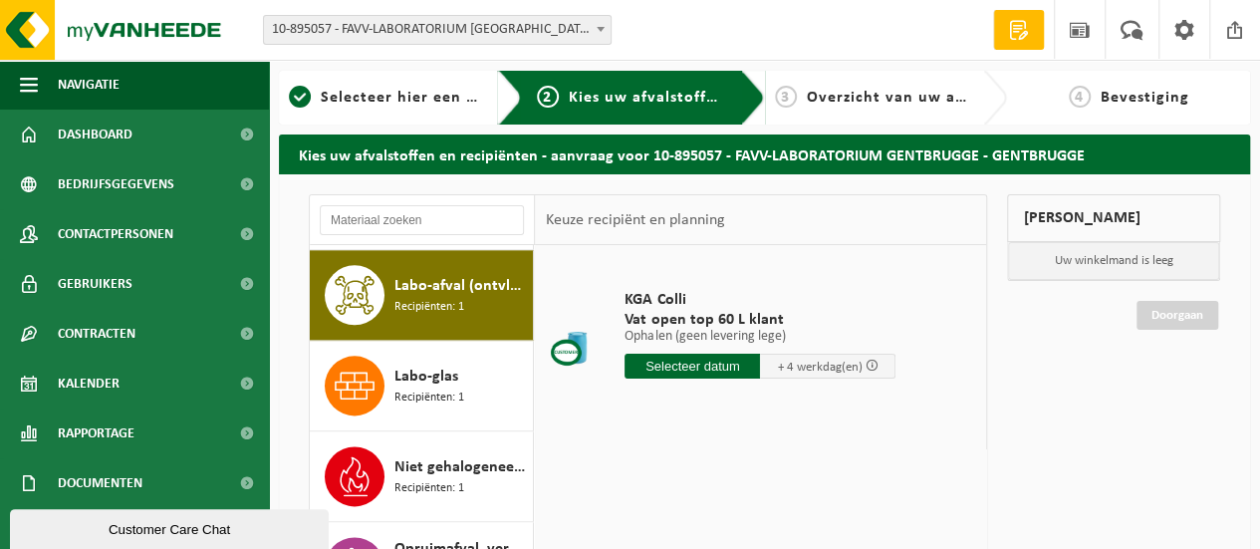
click at [651, 367] on input "text" at bounding box center [691, 365] width 135 height 25
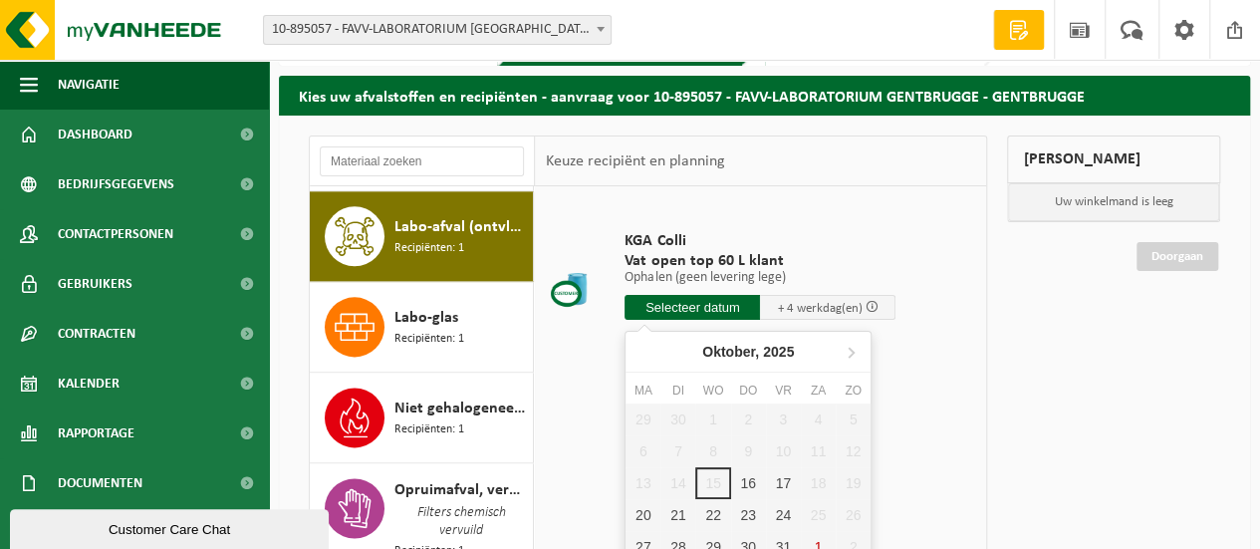
scroll to position [100, 0]
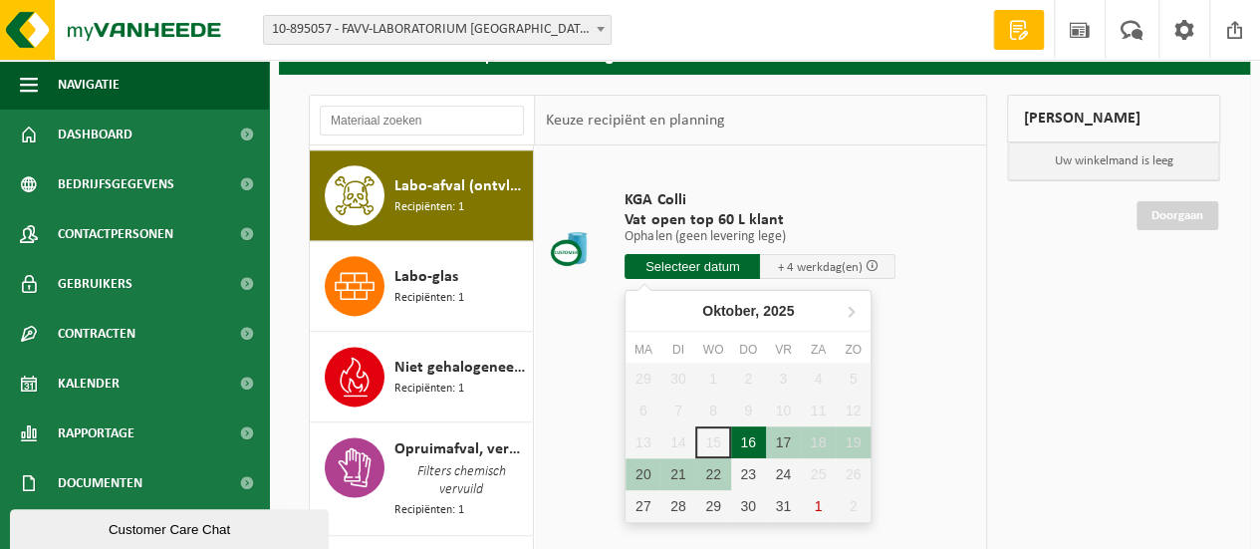
click at [749, 442] on div "16" at bounding box center [748, 442] width 35 height 32
type input "Van [DATE]"
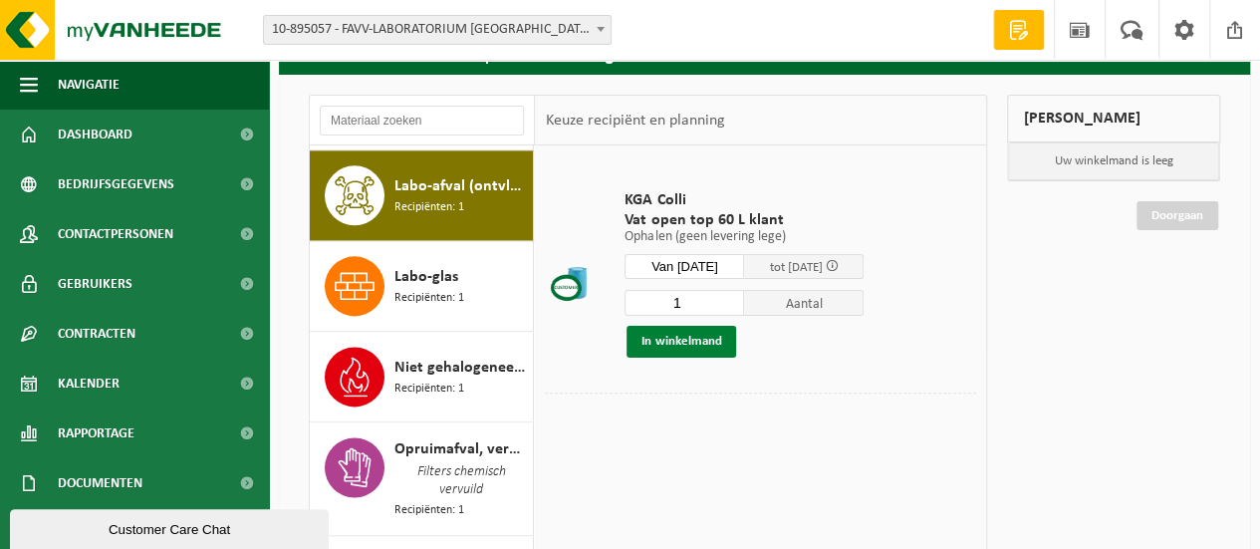
click at [682, 340] on button "In winkelmand" at bounding box center [681, 342] width 110 height 32
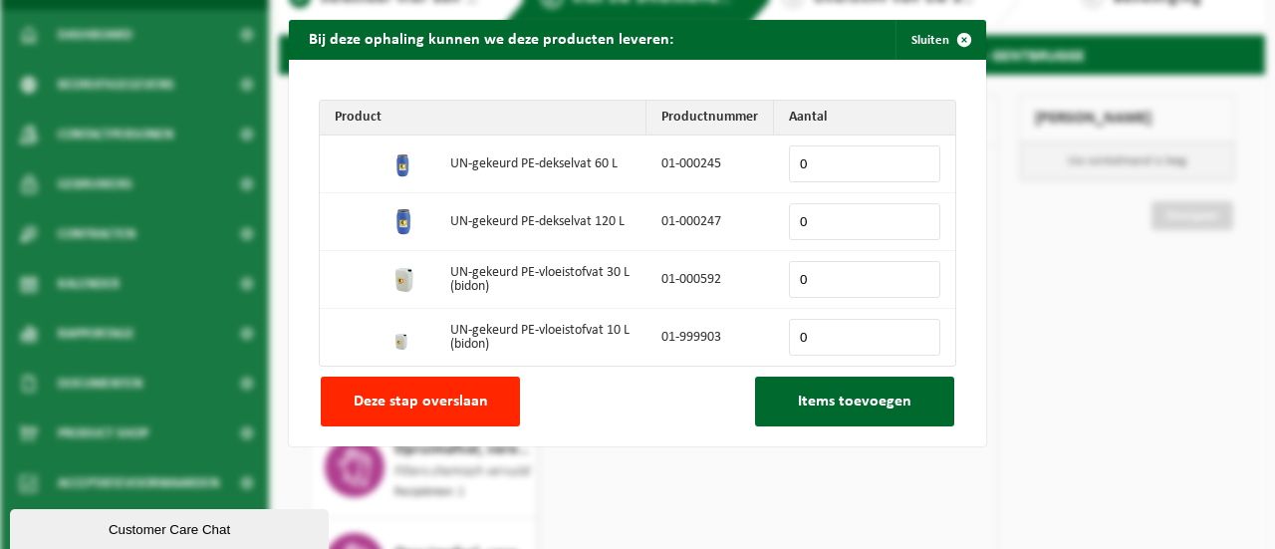
click at [824, 166] on input "0" at bounding box center [864, 163] width 151 height 37
click at [916, 154] on input "0" at bounding box center [864, 163] width 151 height 37
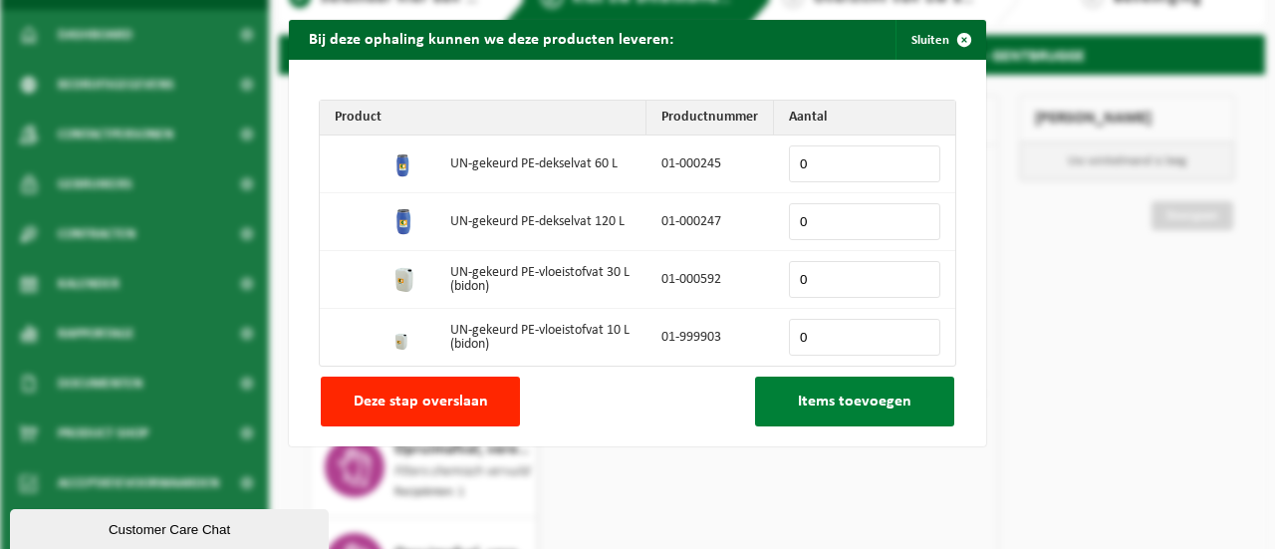
click at [824, 393] on span "Items toevoegen" at bounding box center [855, 401] width 114 height 16
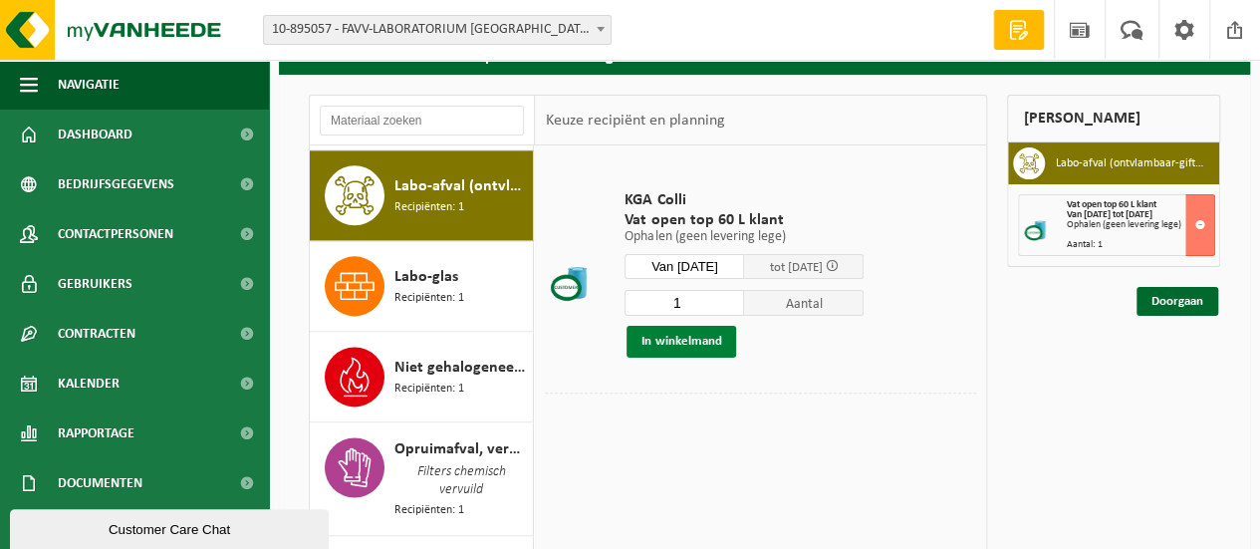
click at [698, 348] on button "In winkelmand" at bounding box center [681, 342] width 110 height 32
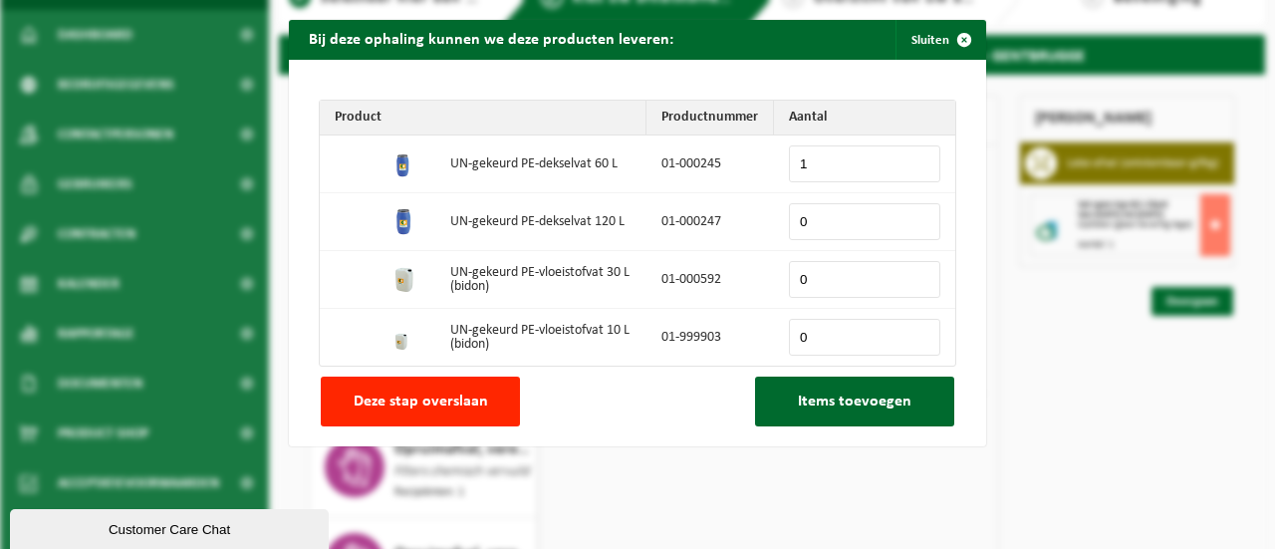
type input "1"
click at [910, 155] on input "1" at bounding box center [864, 163] width 151 height 37
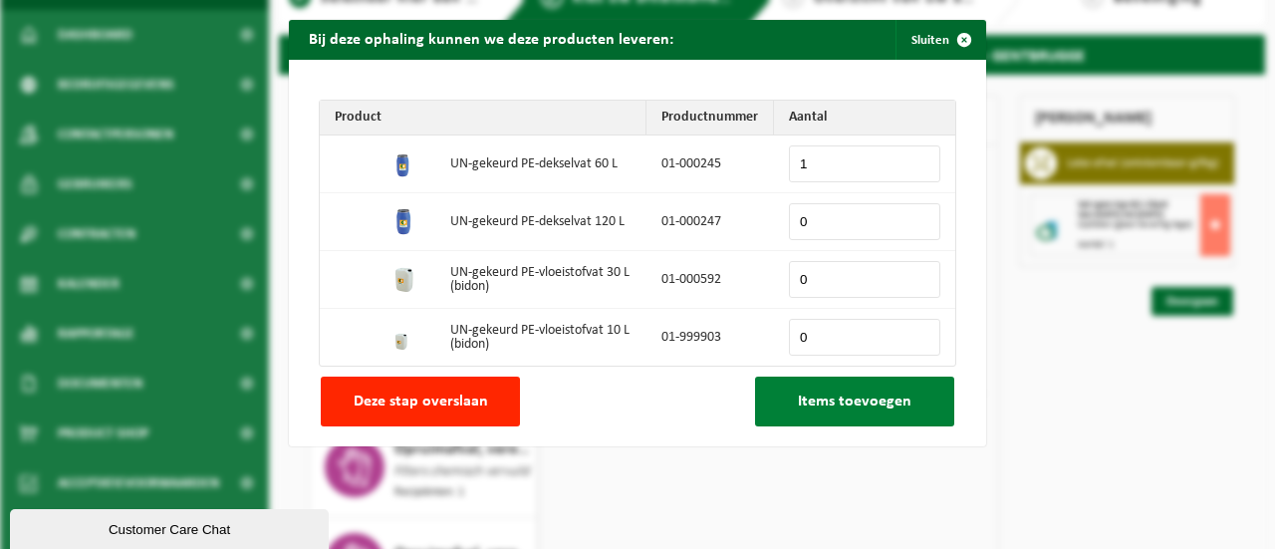
click at [816, 421] on button "Items toevoegen" at bounding box center [854, 401] width 199 height 50
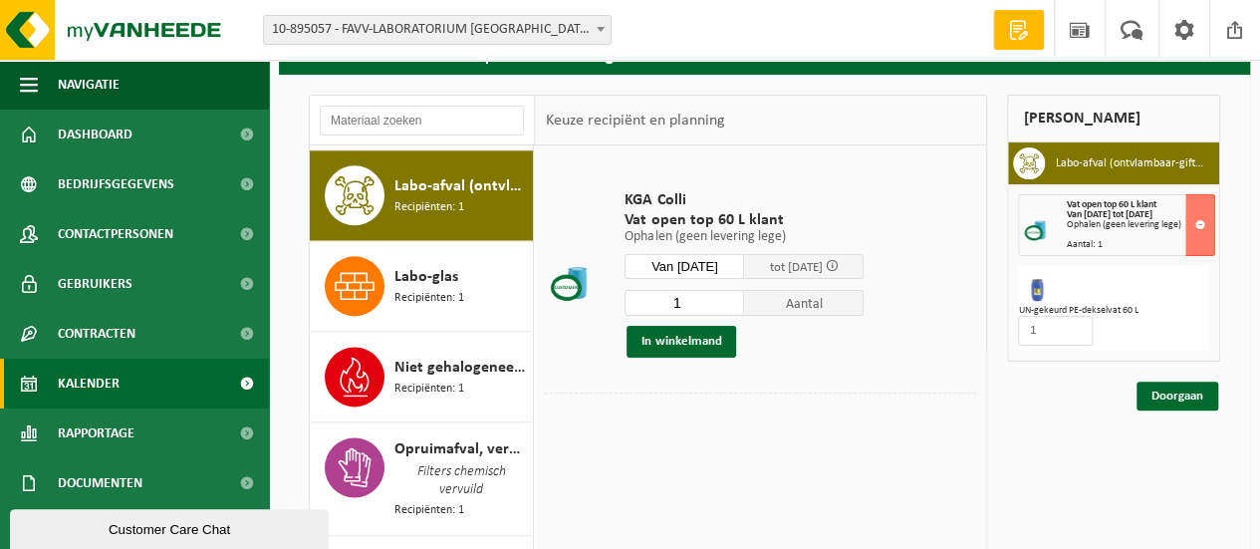
click at [65, 387] on span "Kalender" at bounding box center [89, 383] width 62 height 50
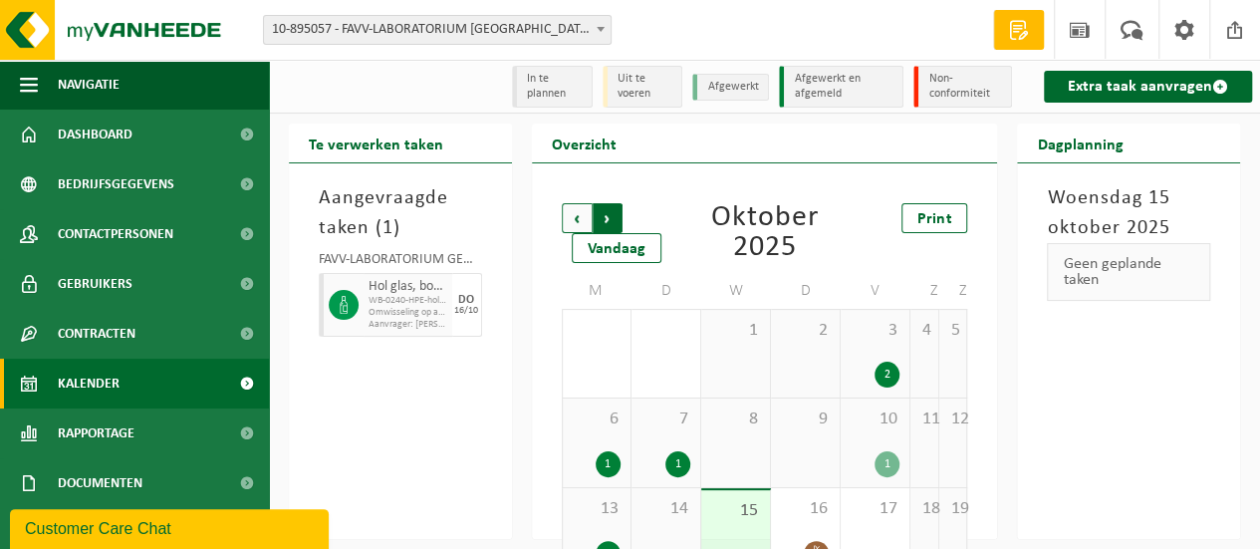
click at [566, 214] on span "Vorige" at bounding box center [577, 218] width 30 height 30
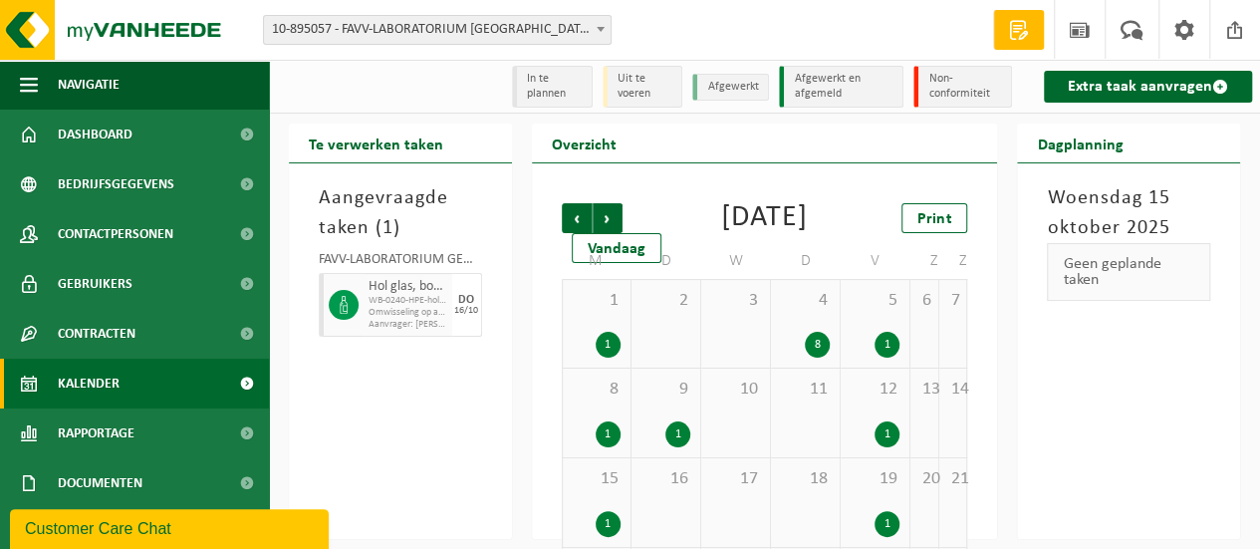
click at [566, 214] on span "Vorige" at bounding box center [577, 218] width 30 height 30
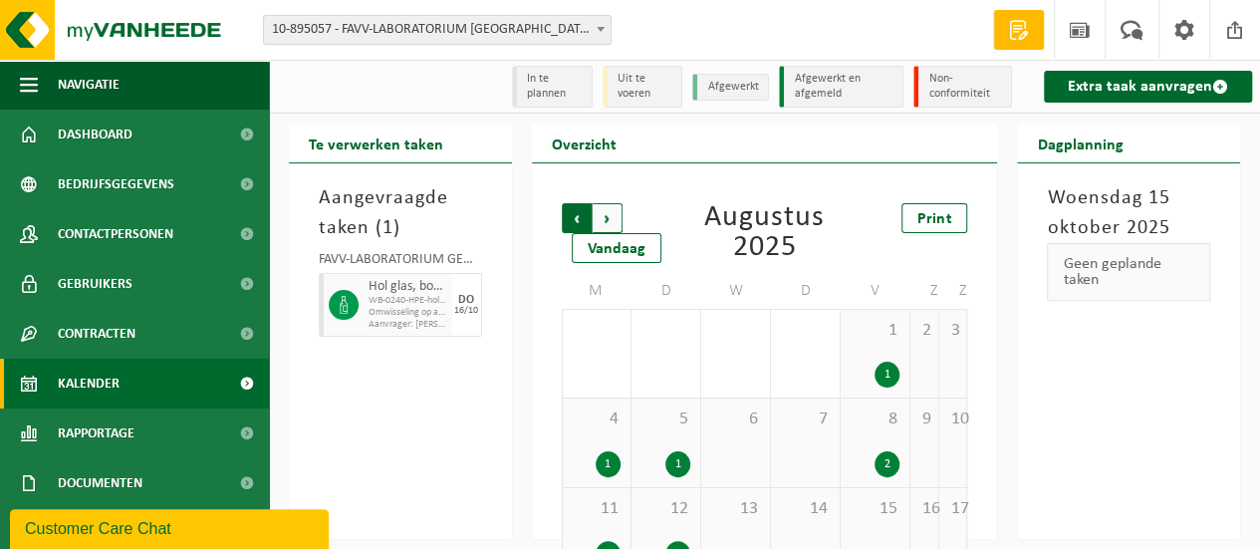
click at [600, 215] on span "Volgende" at bounding box center [607, 218] width 30 height 30
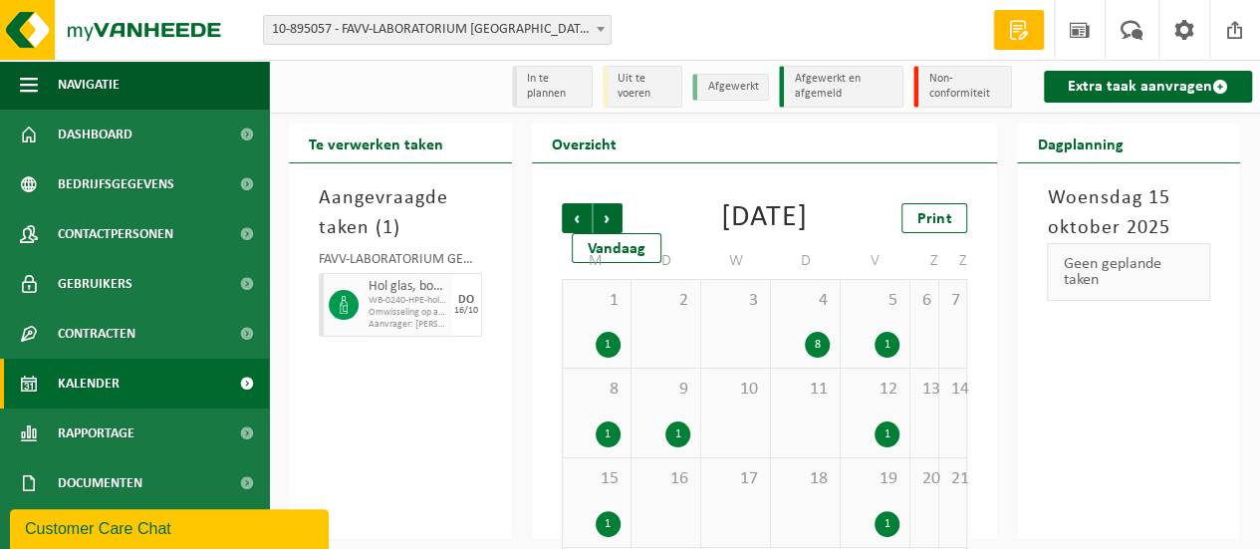
click at [815, 357] on div "8" at bounding box center [817, 345] width 25 height 26
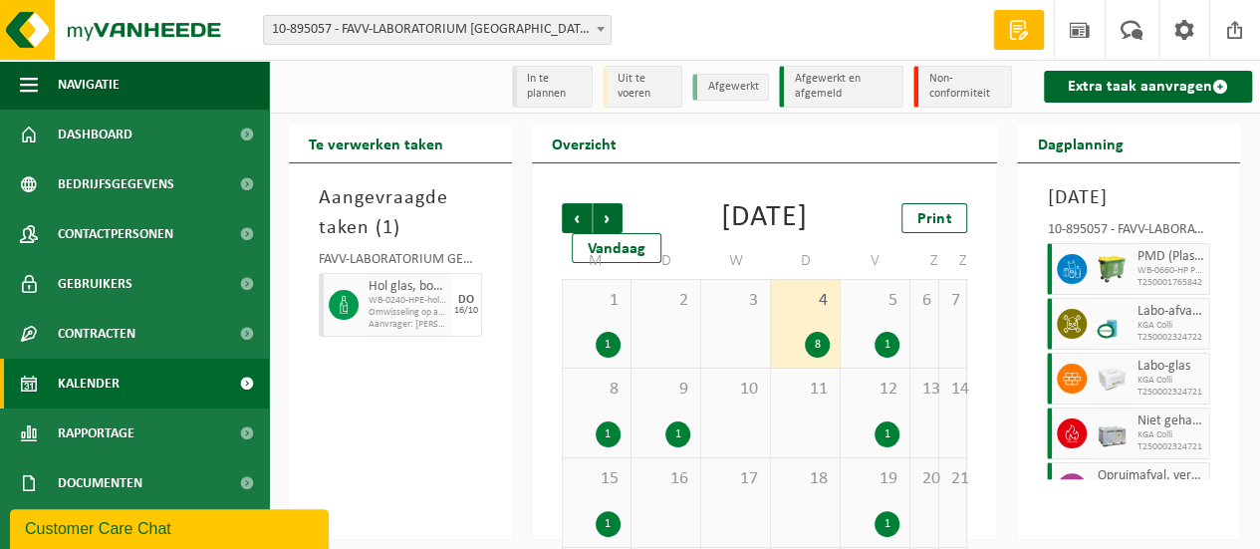
scroll to position [100, 0]
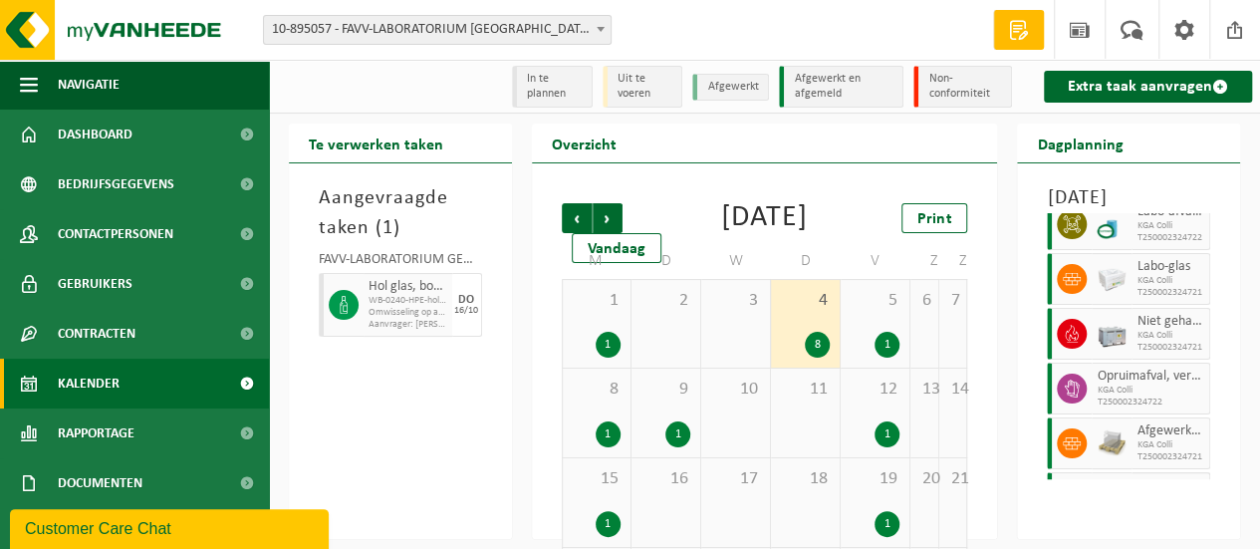
click at [1119, 445] on div at bounding box center [1111, 443] width 40 height 52
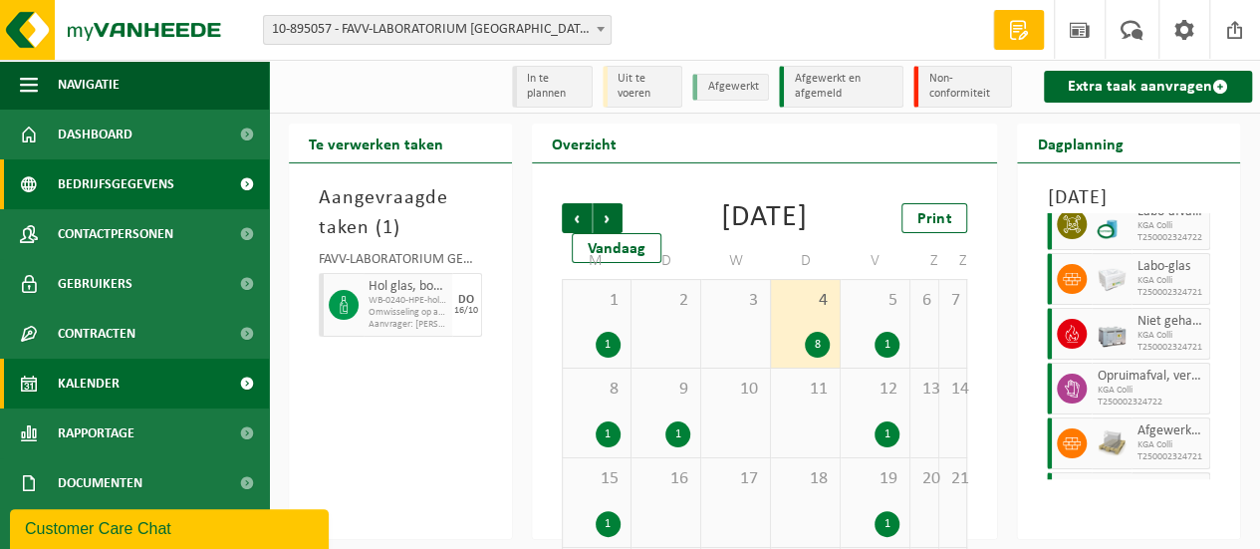
click at [112, 188] on span "Bedrijfsgegevens" at bounding box center [116, 184] width 116 height 50
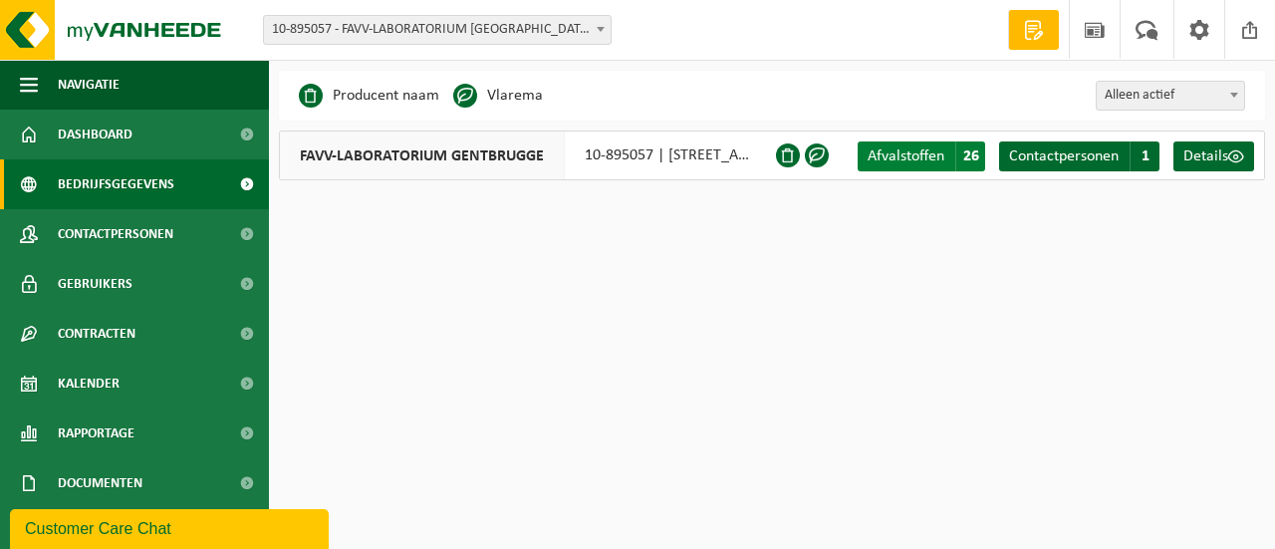
click at [867, 154] on span "Afvalstoffen" at bounding box center [905, 156] width 77 height 16
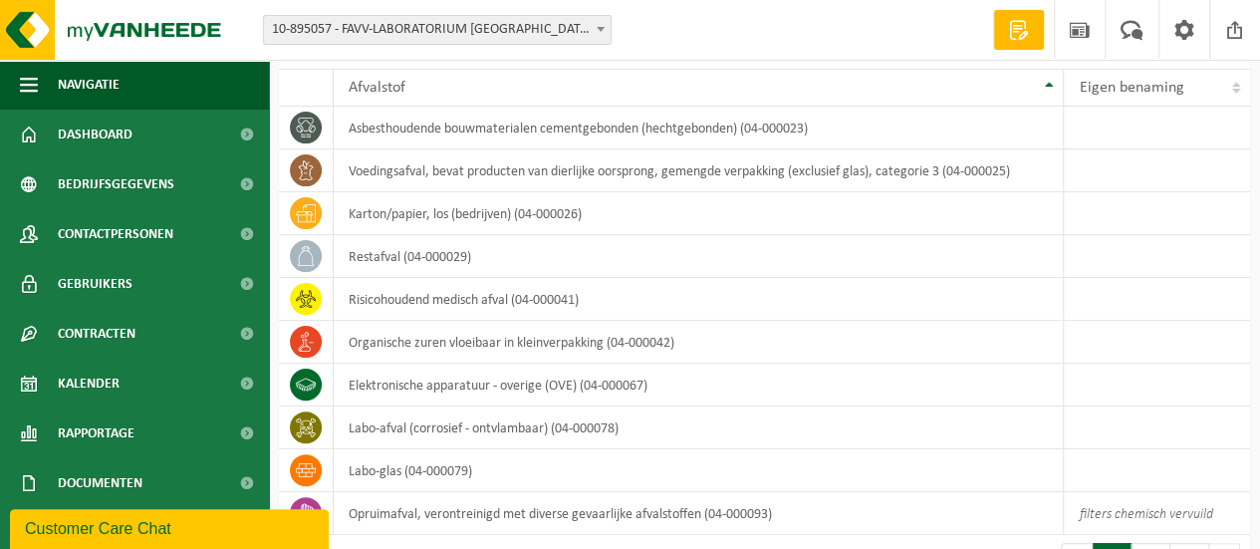
scroll to position [157, 0]
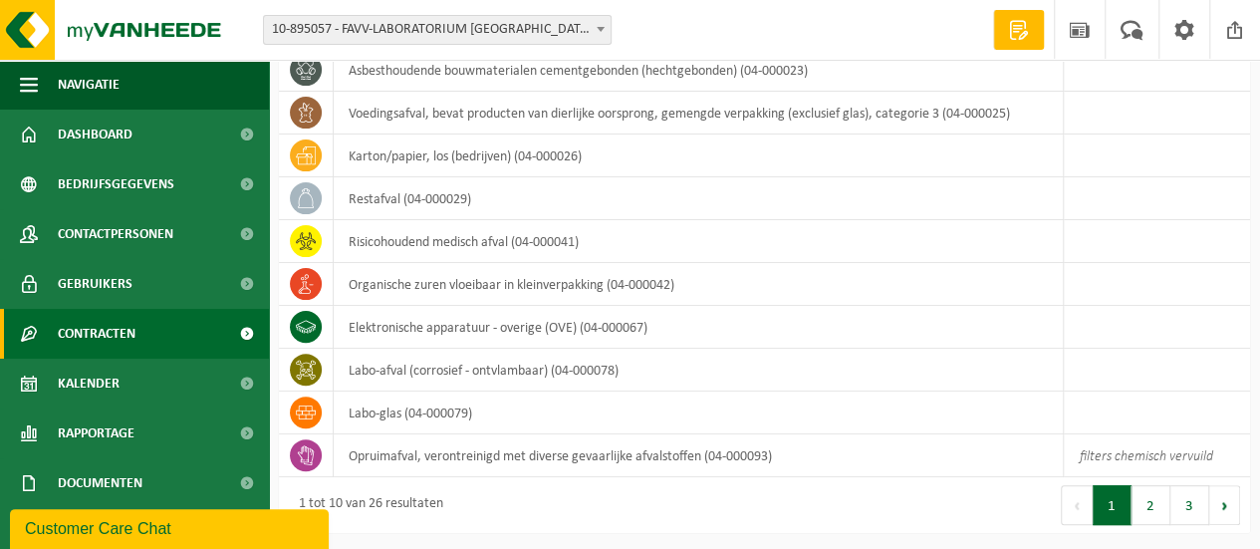
click at [157, 313] on link "Contracten" at bounding box center [134, 334] width 269 height 50
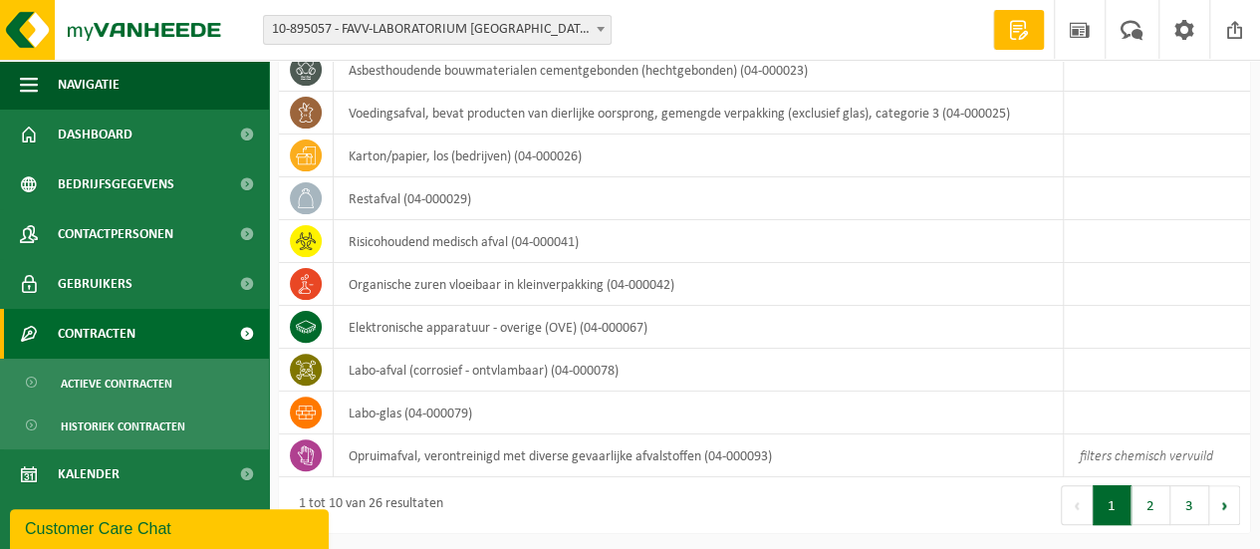
click at [143, 321] on link "Contracten" at bounding box center [134, 334] width 269 height 50
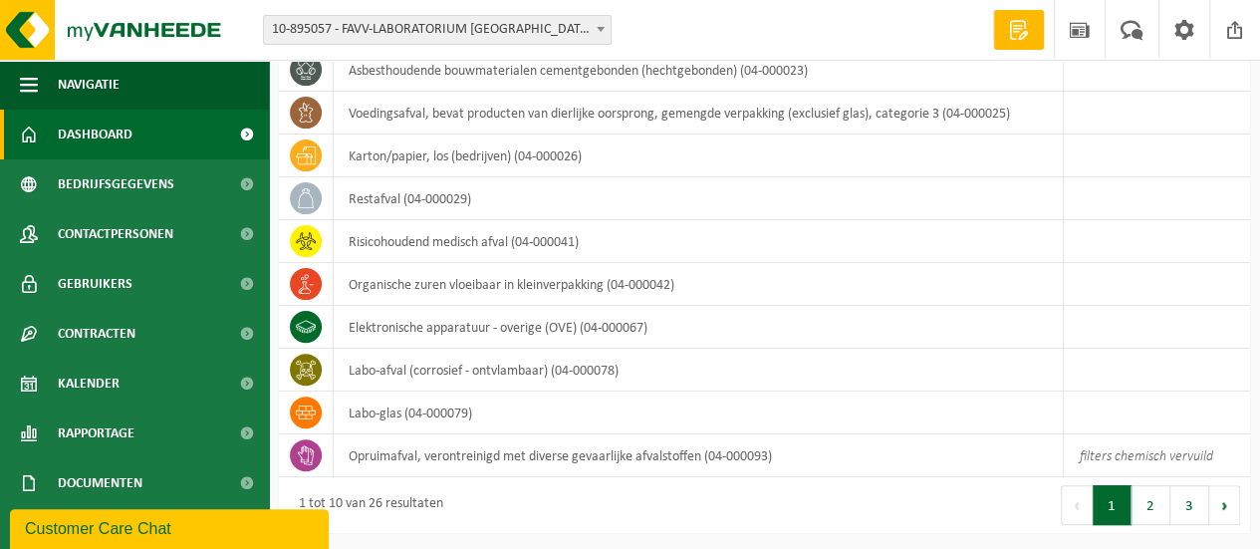
click at [85, 147] on span "Dashboard" at bounding box center [95, 135] width 75 height 50
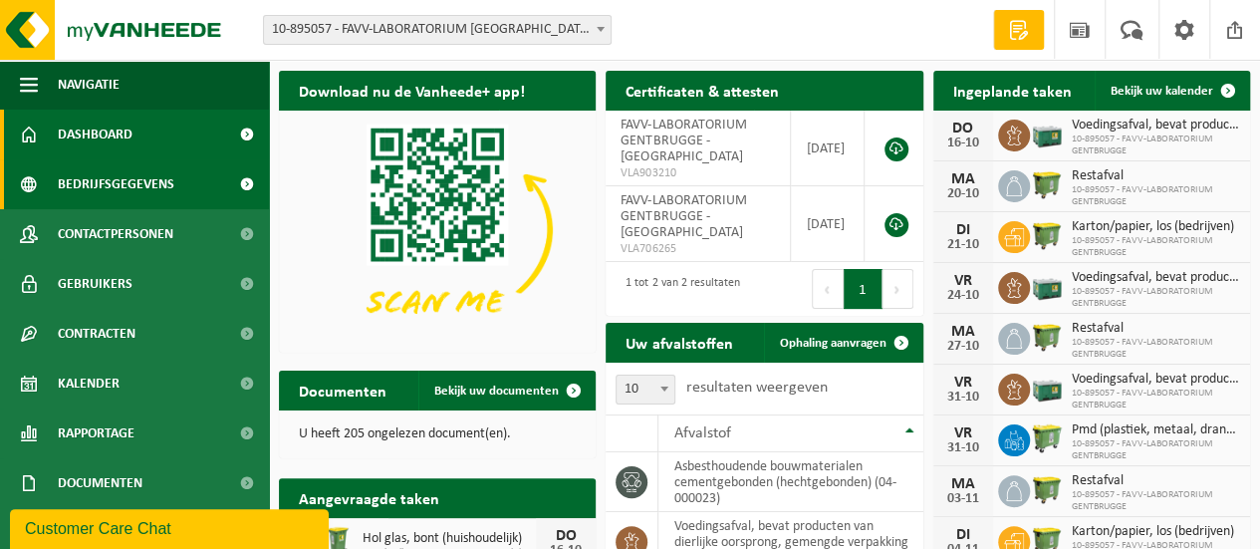
click at [87, 195] on span "Bedrijfsgegevens" at bounding box center [116, 184] width 116 height 50
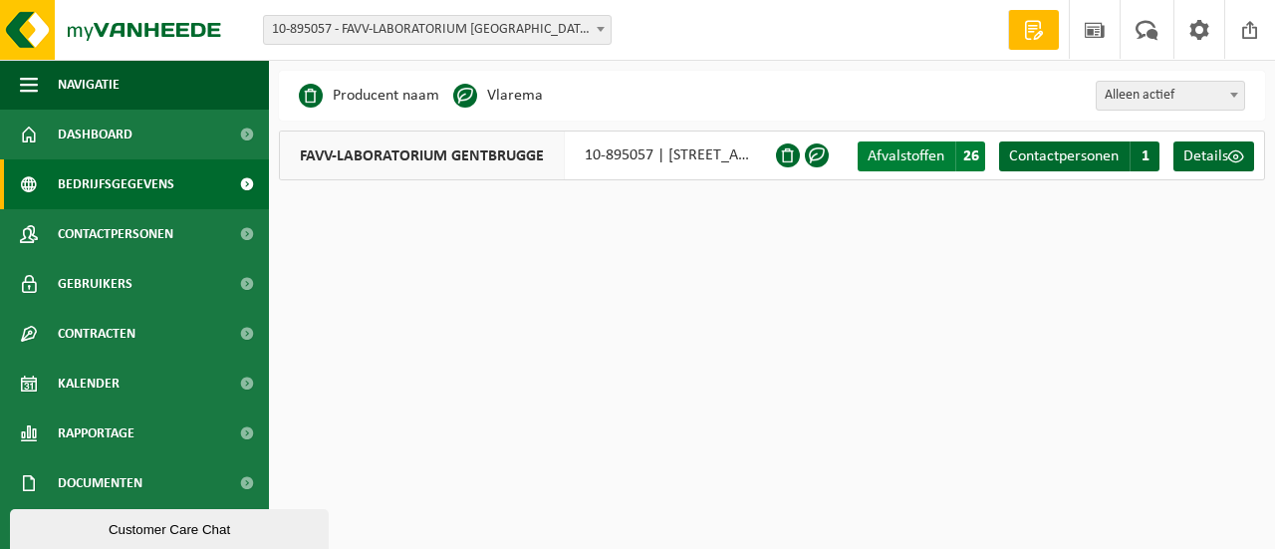
click at [887, 156] on span "Afvalstoffen" at bounding box center [905, 156] width 77 height 16
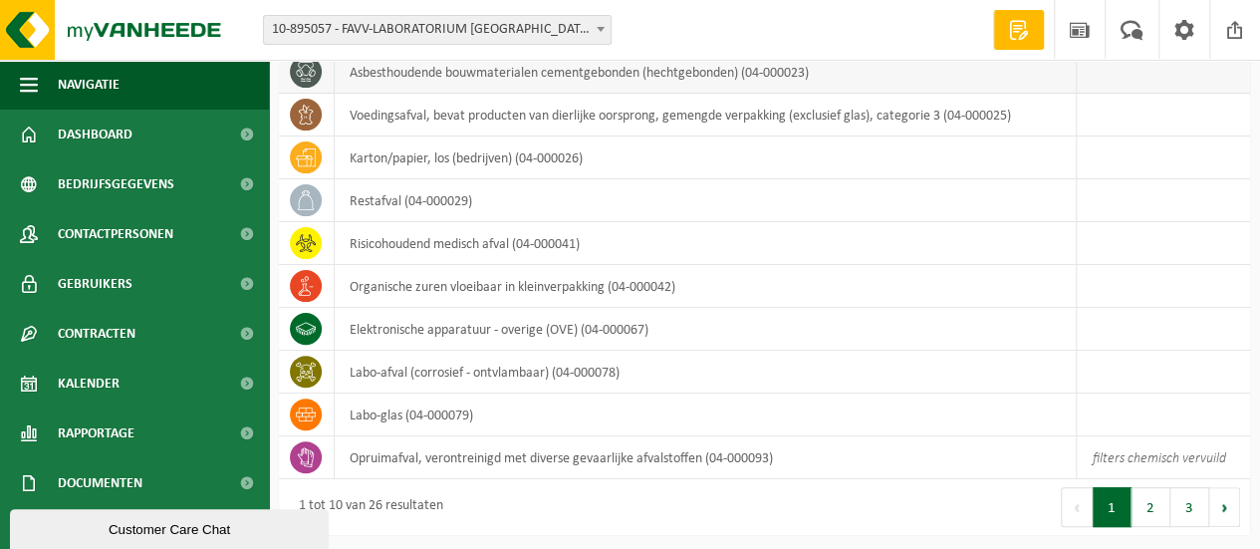
scroll to position [157, 0]
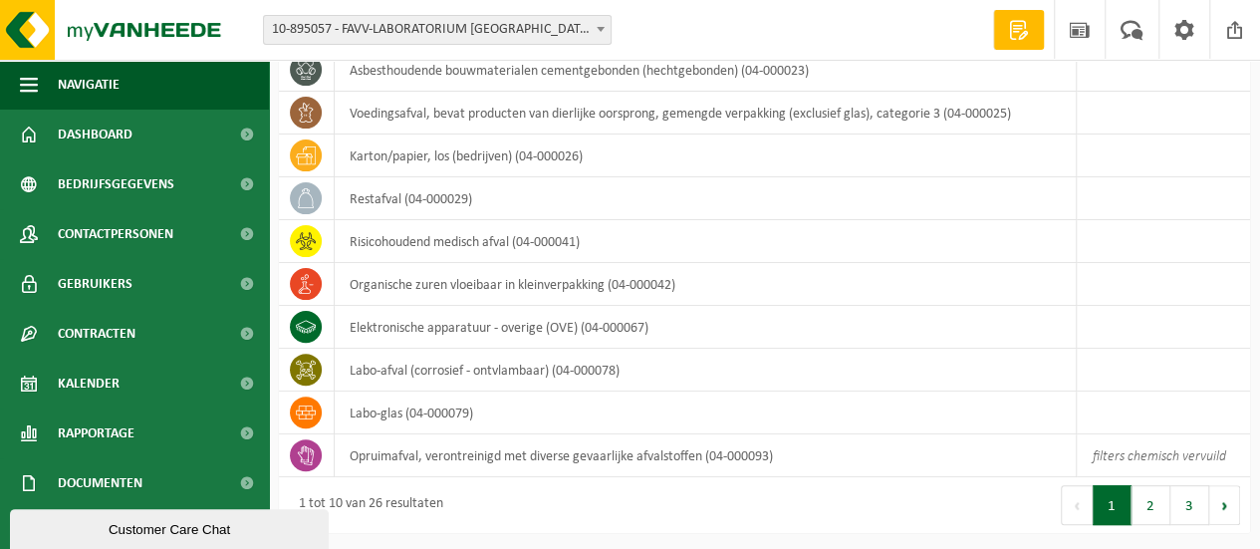
click at [1248, 520] on div "Eerste Vorige 1 2 3 Volgende Laatste" at bounding box center [1008, 505] width 486 height 56
click at [1223, 495] on button "Volgende" at bounding box center [1224, 505] width 31 height 40
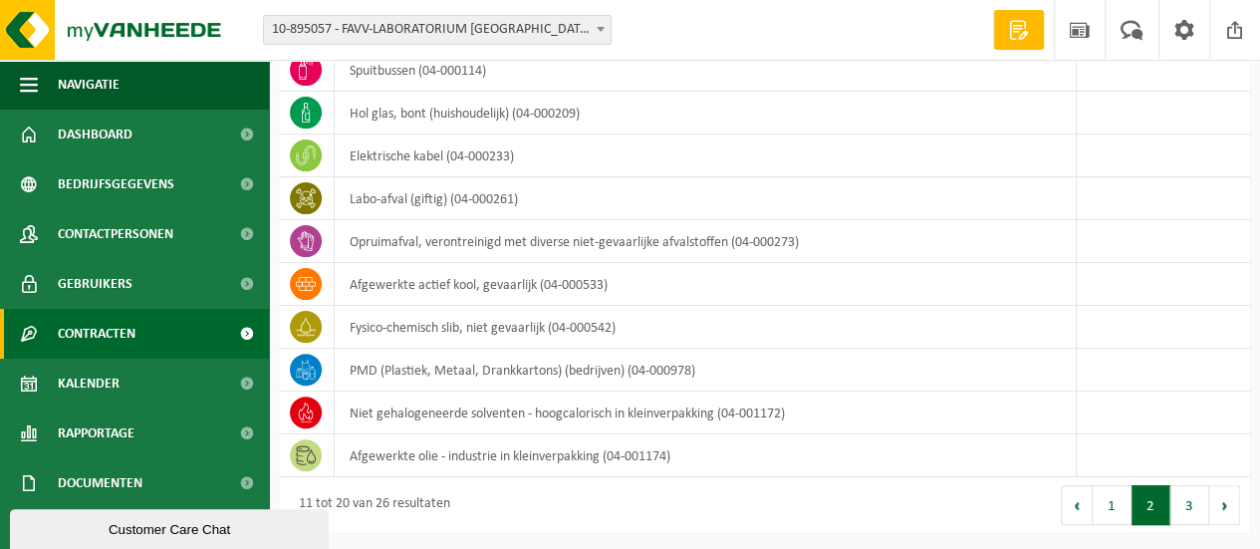
click at [92, 332] on span "Contracten" at bounding box center [97, 334] width 78 height 50
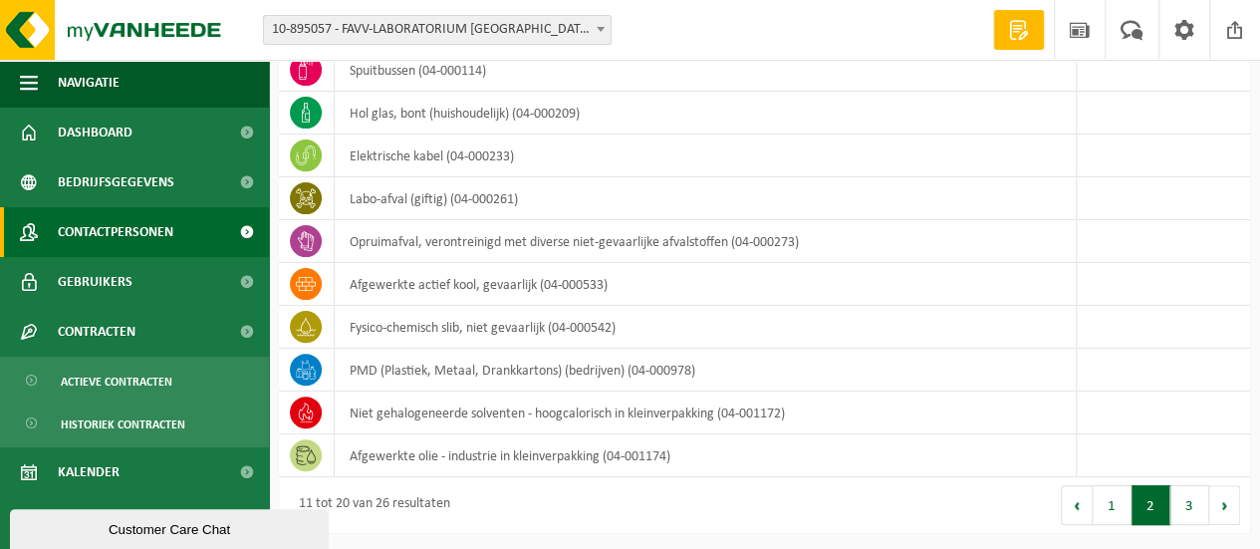
scroll to position [0, 0]
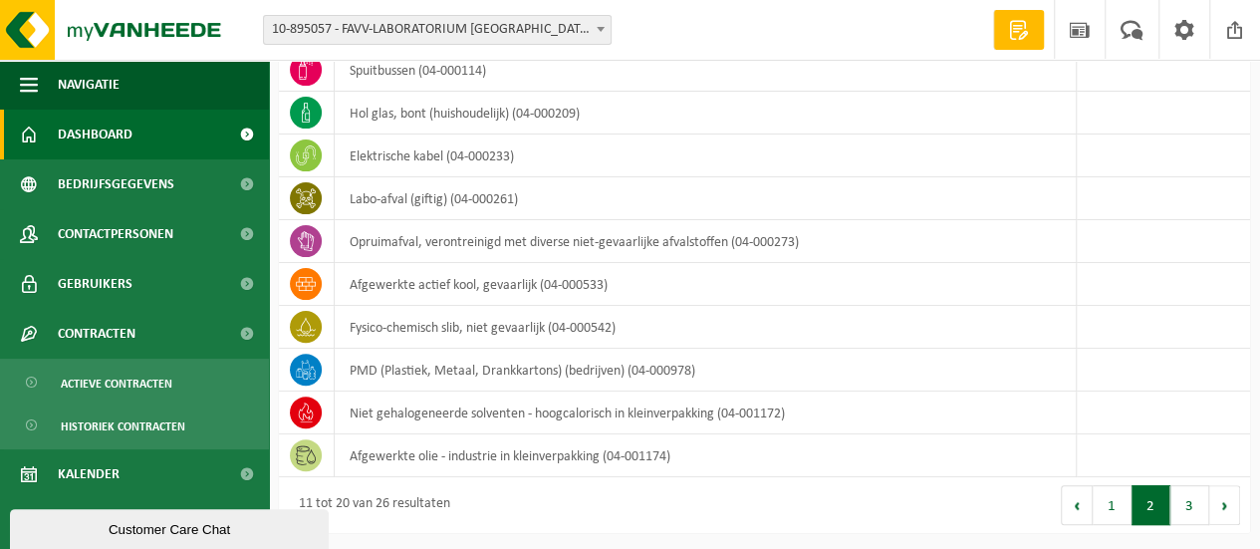
click at [110, 134] on span "Dashboard" at bounding box center [95, 135] width 75 height 50
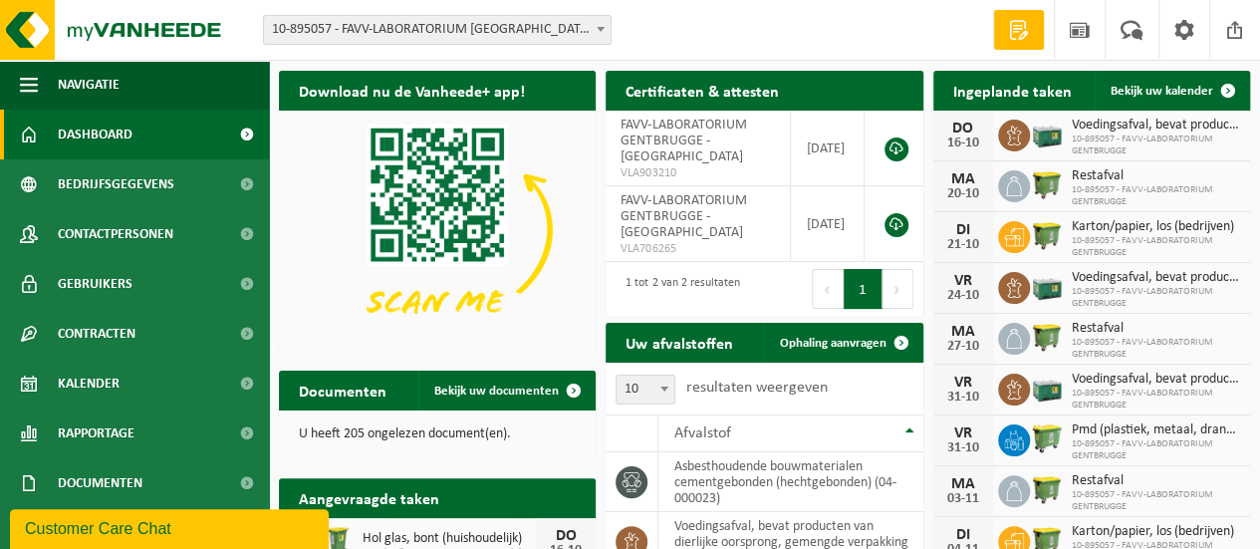
click at [662, 346] on h2 "Uw afvalstoffen" at bounding box center [678, 342] width 146 height 39
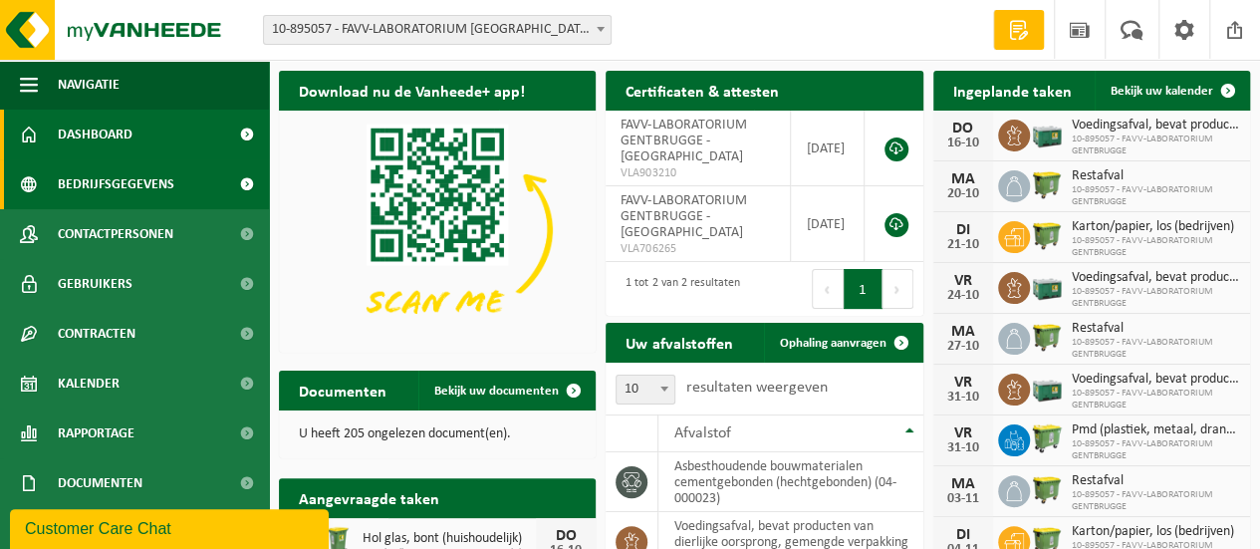
click at [89, 180] on span "Bedrijfsgegevens" at bounding box center [116, 184] width 116 height 50
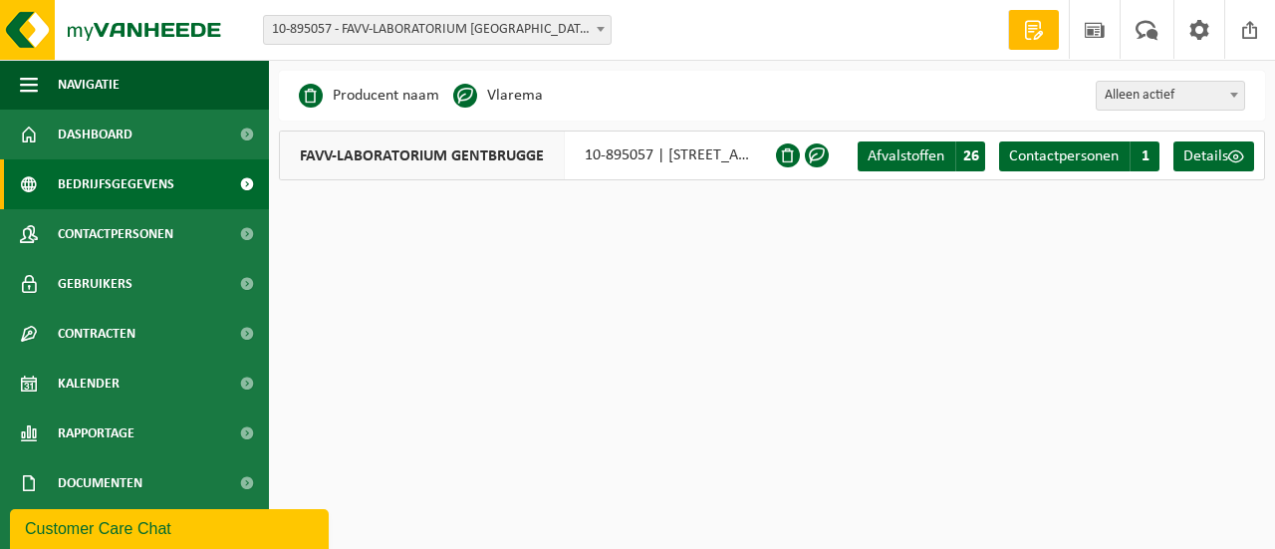
click at [364, 105] on li "Producent naam" at bounding box center [369, 96] width 140 height 30
click at [488, 152] on span "FAVV-LABORATORIUM GENTBRUGGE" at bounding box center [422, 155] width 285 height 48
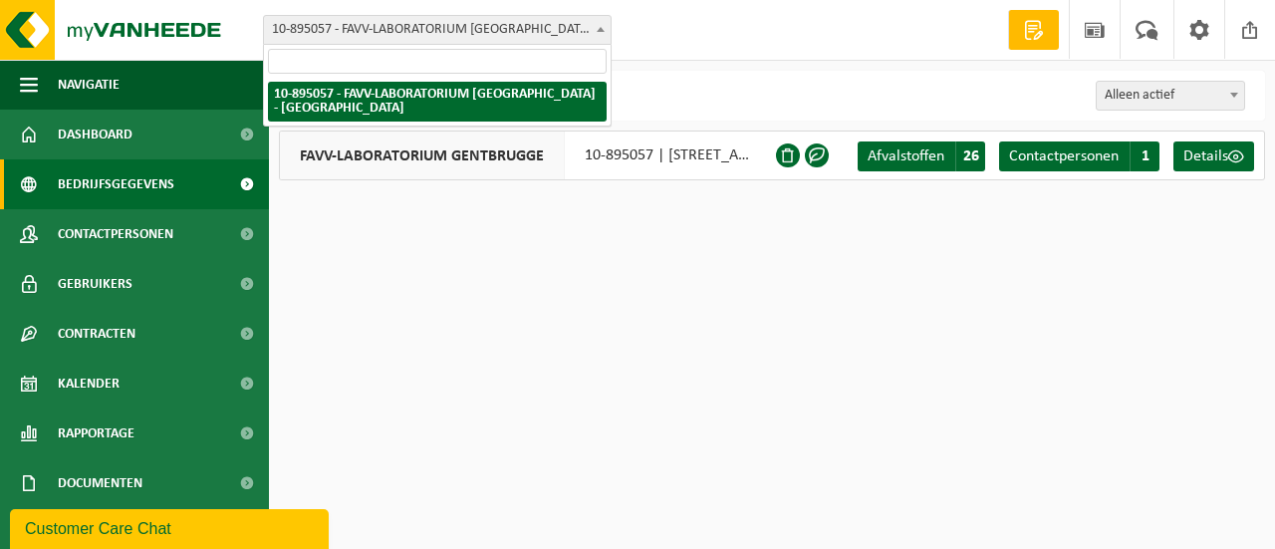
click at [603, 24] on span at bounding box center [600, 29] width 20 height 26
click at [659, 310] on html "Vestiging: 10-895057 - FAVV-LABORATORIUM GENTBRUGGE - GENTBRUGGE 10-895057 - FA…" at bounding box center [637, 274] width 1275 height 549
click at [1195, 104] on span "Alleen actief" at bounding box center [1169, 96] width 147 height 28
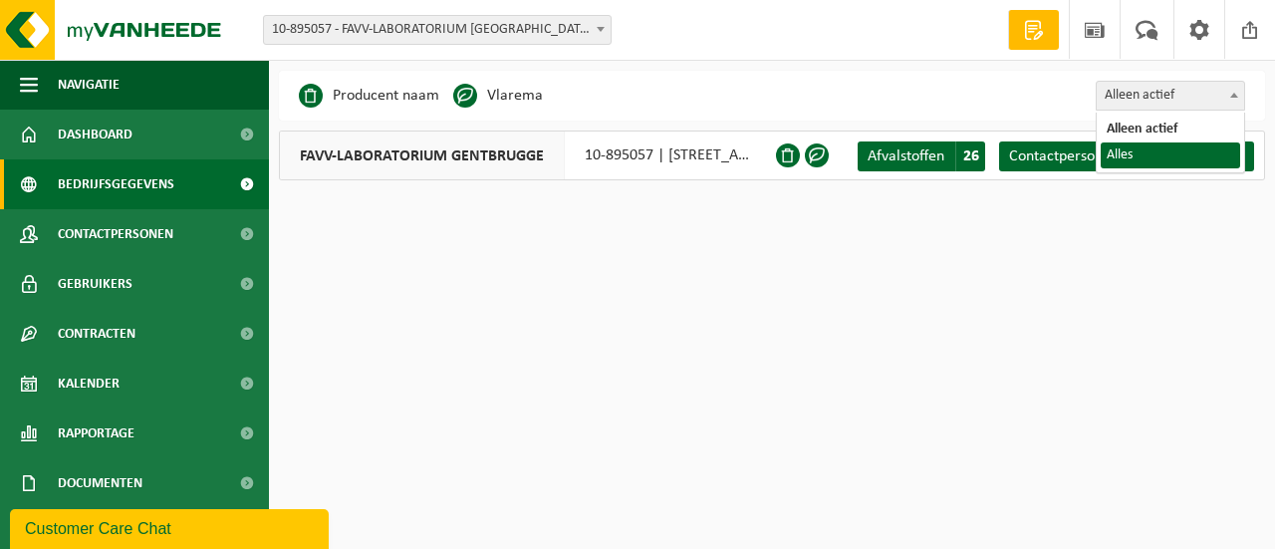
select select "true"
click at [796, 222] on html "Vestiging: 10-895057 - FAVV-LABORATORIUM GENTBRUGGE - GENTBRUGGE 10-895057 - FA…" at bounding box center [637, 274] width 1275 height 549
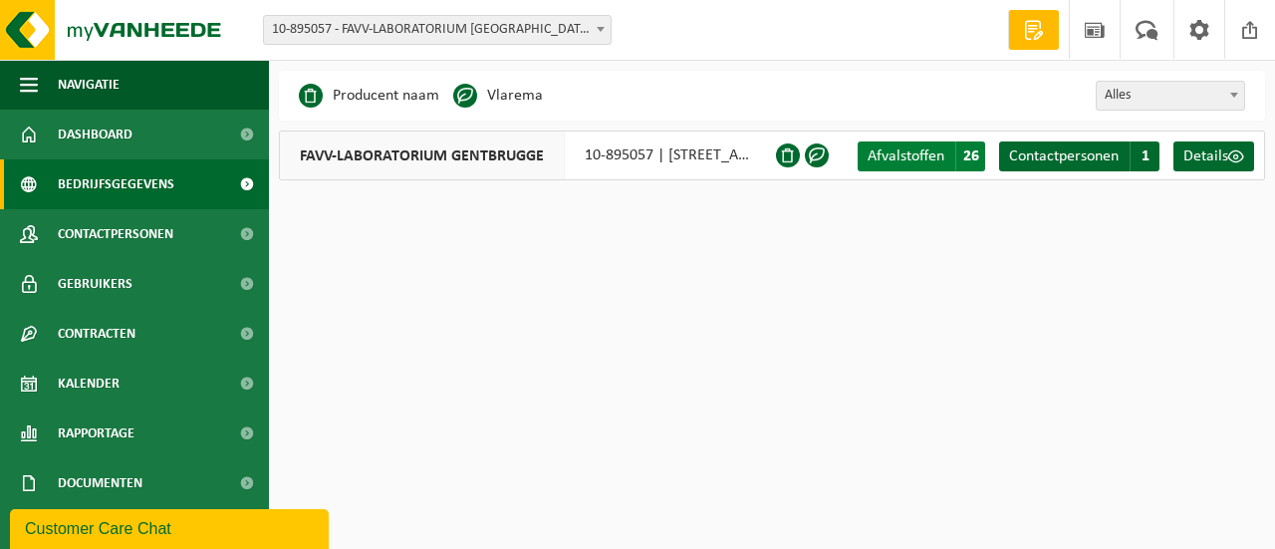
click at [880, 152] on span "Afvalstoffen" at bounding box center [905, 156] width 77 height 16
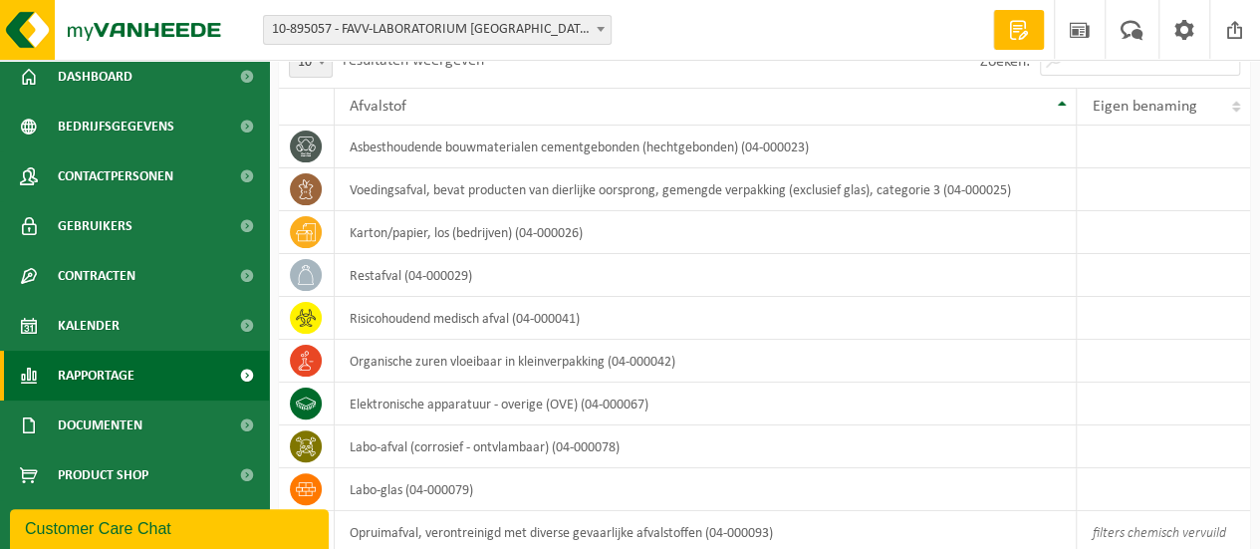
scroll to position [157, 0]
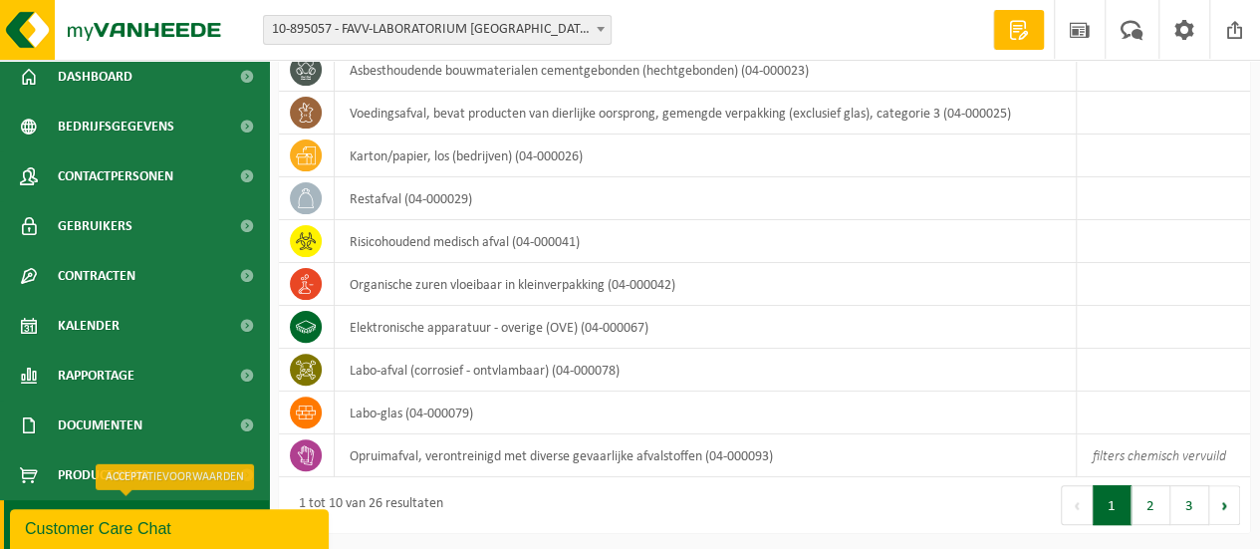
click at [0, 512] on link "Acceptatievoorwaarden" at bounding box center [134, 525] width 269 height 50
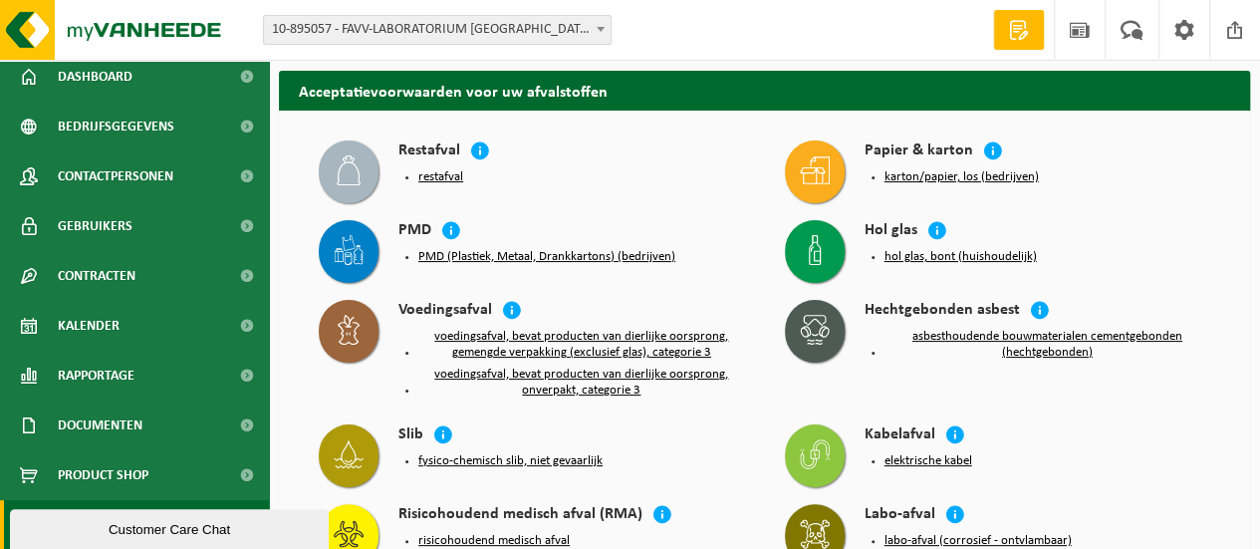
click at [943, 258] on button "hol glas, bont (huishoudelijk)" at bounding box center [960, 257] width 152 height 16
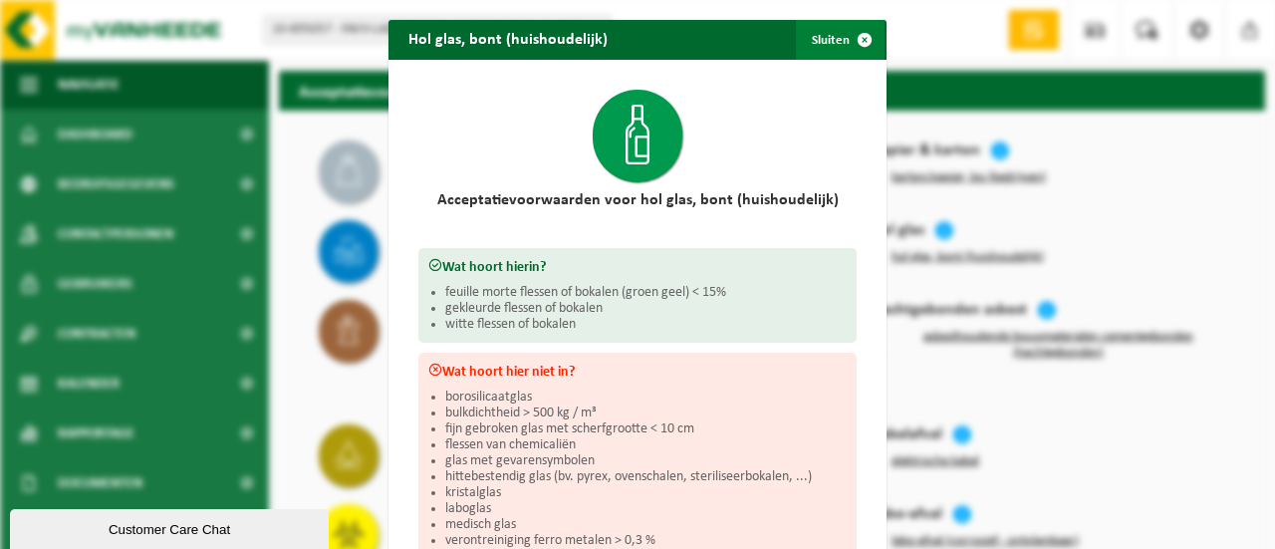
click at [862, 29] on span "button" at bounding box center [864, 40] width 40 height 40
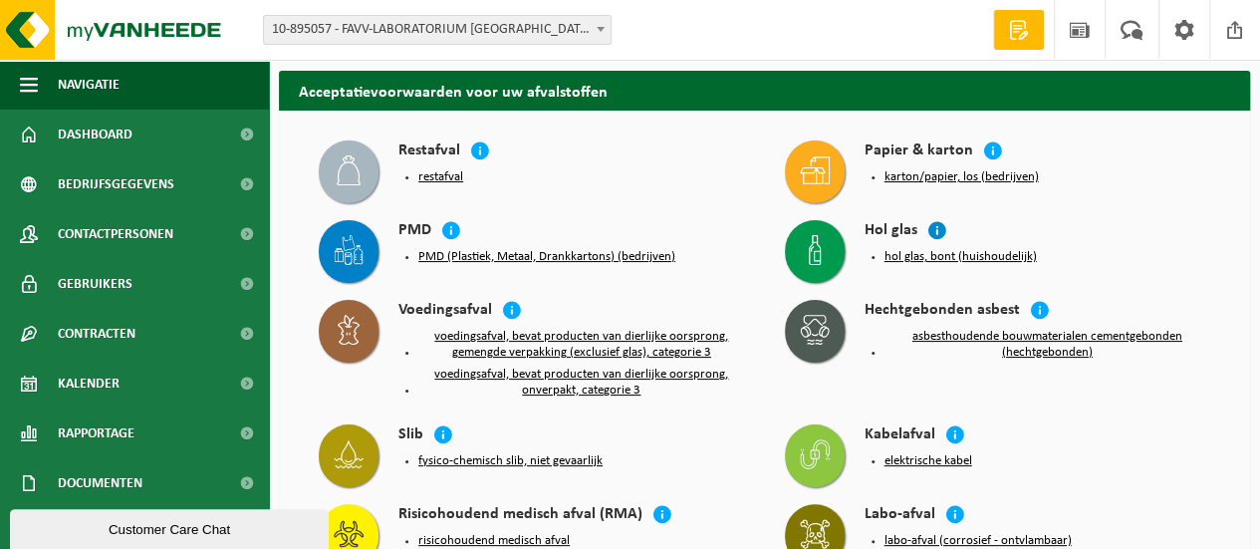
click at [937, 225] on icon at bounding box center [937, 230] width 20 height 20
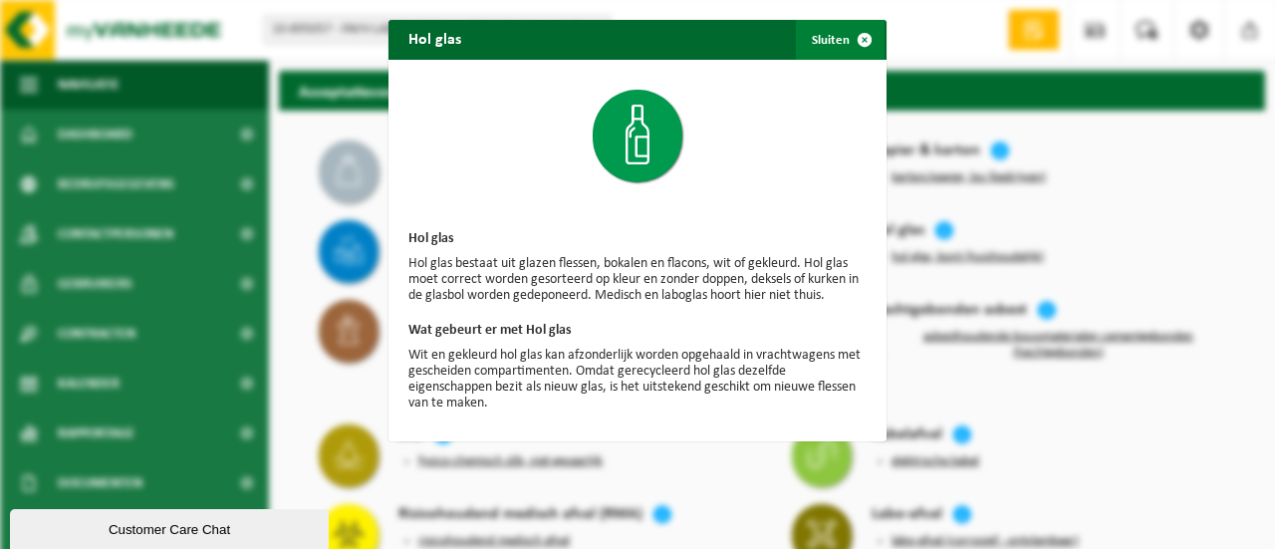
click at [852, 38] on span "button" at bounding box center [864, 40] width 40 height 40
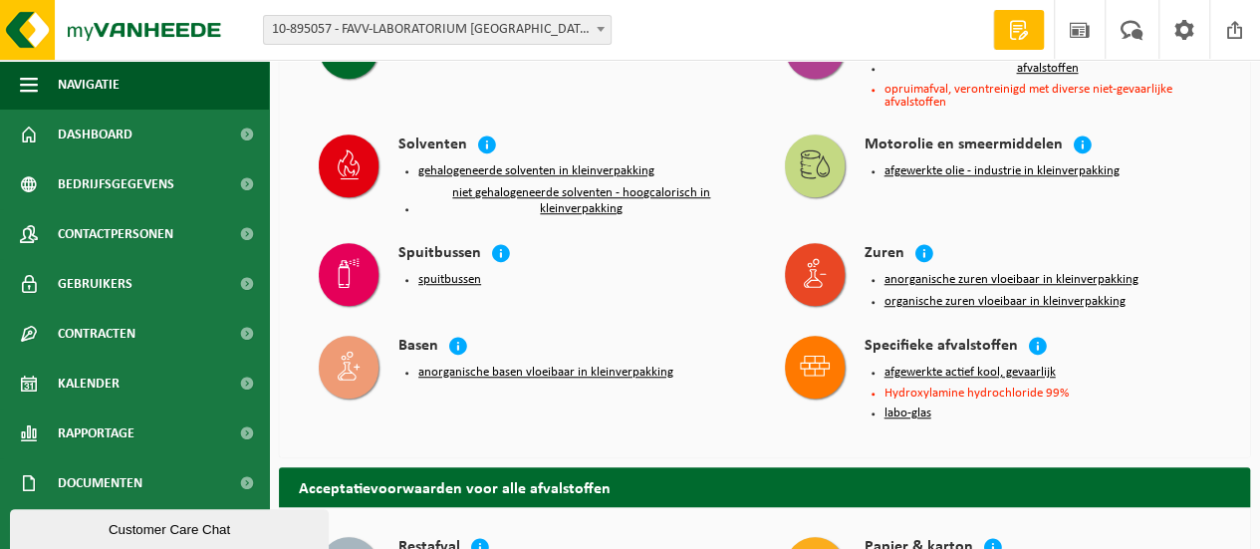
scroll to position [1079, 0]
